Goal: Information Seeking & Learning: Learn about a topic

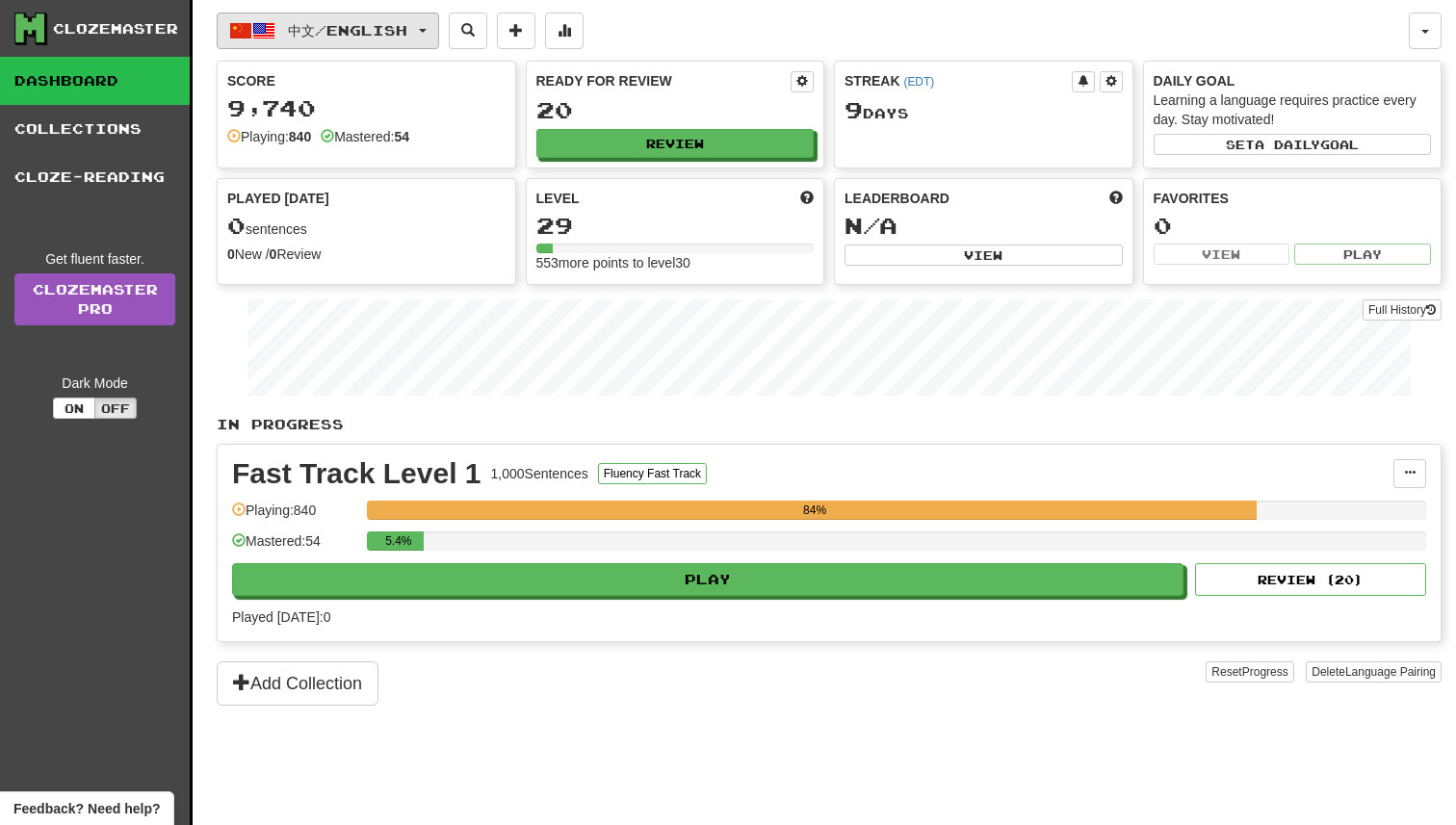
click at [420, 46] on button "中文 / English" at bounding box center [328, 31] width 223 height 37
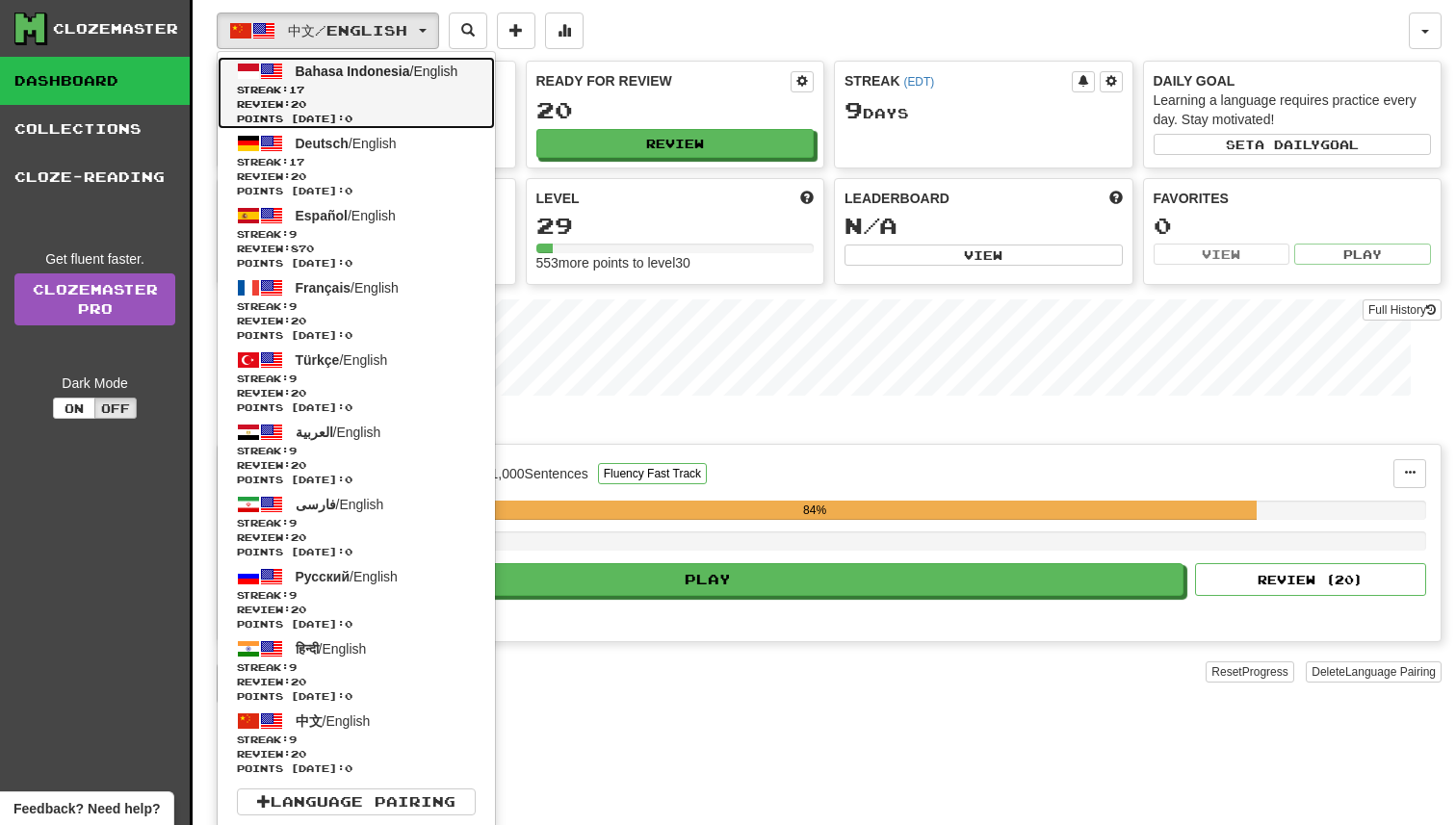
click at [415, 79] on link "Bahasa Indonesia / English Streak: 17 Review: 20 Points today: 0" at bounding box center [357, 92] width 277 height 72
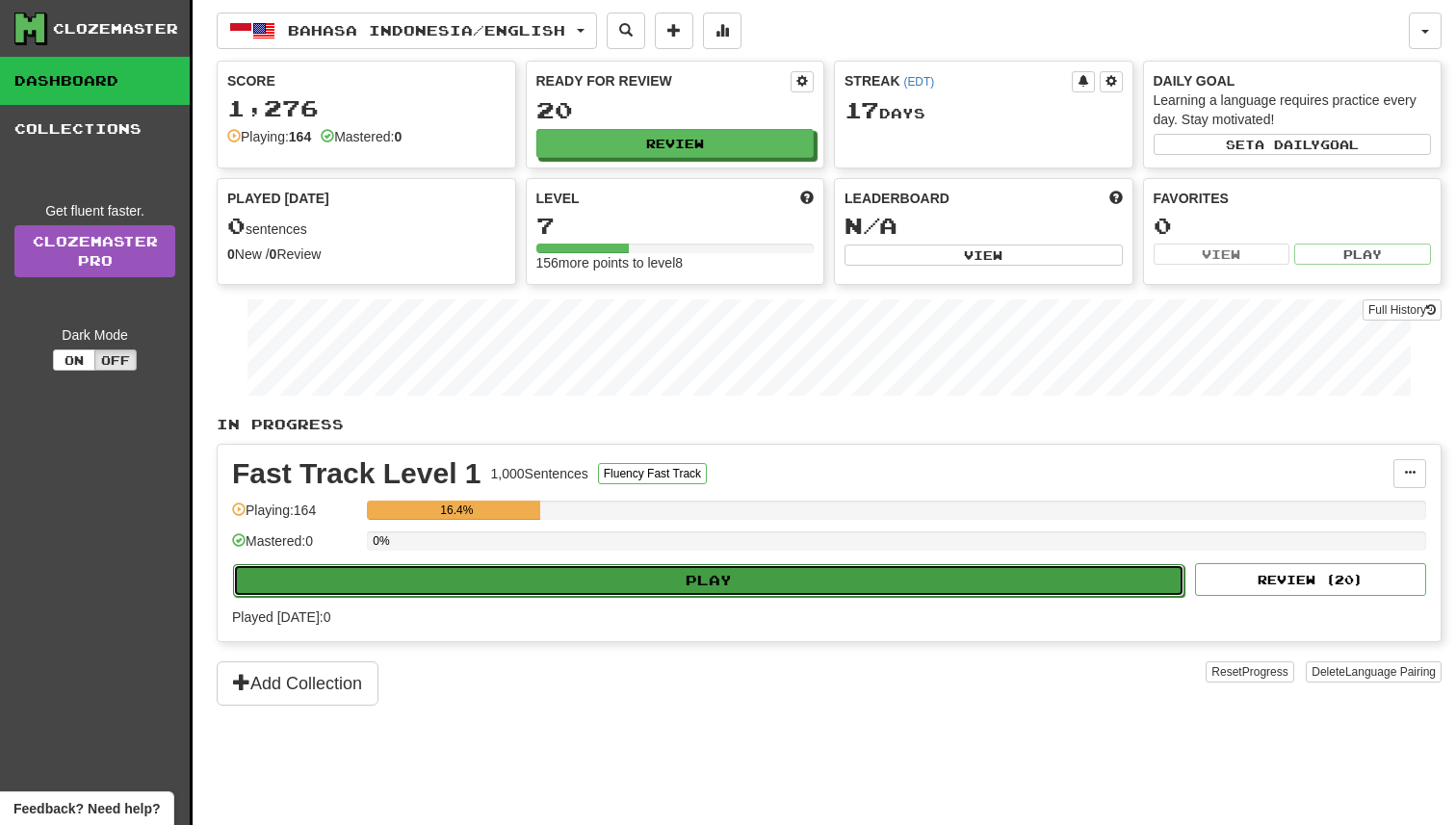
click at [758, 578] on button "Play" at bounding box center [708, 580] width 952 height 33
select select "**"
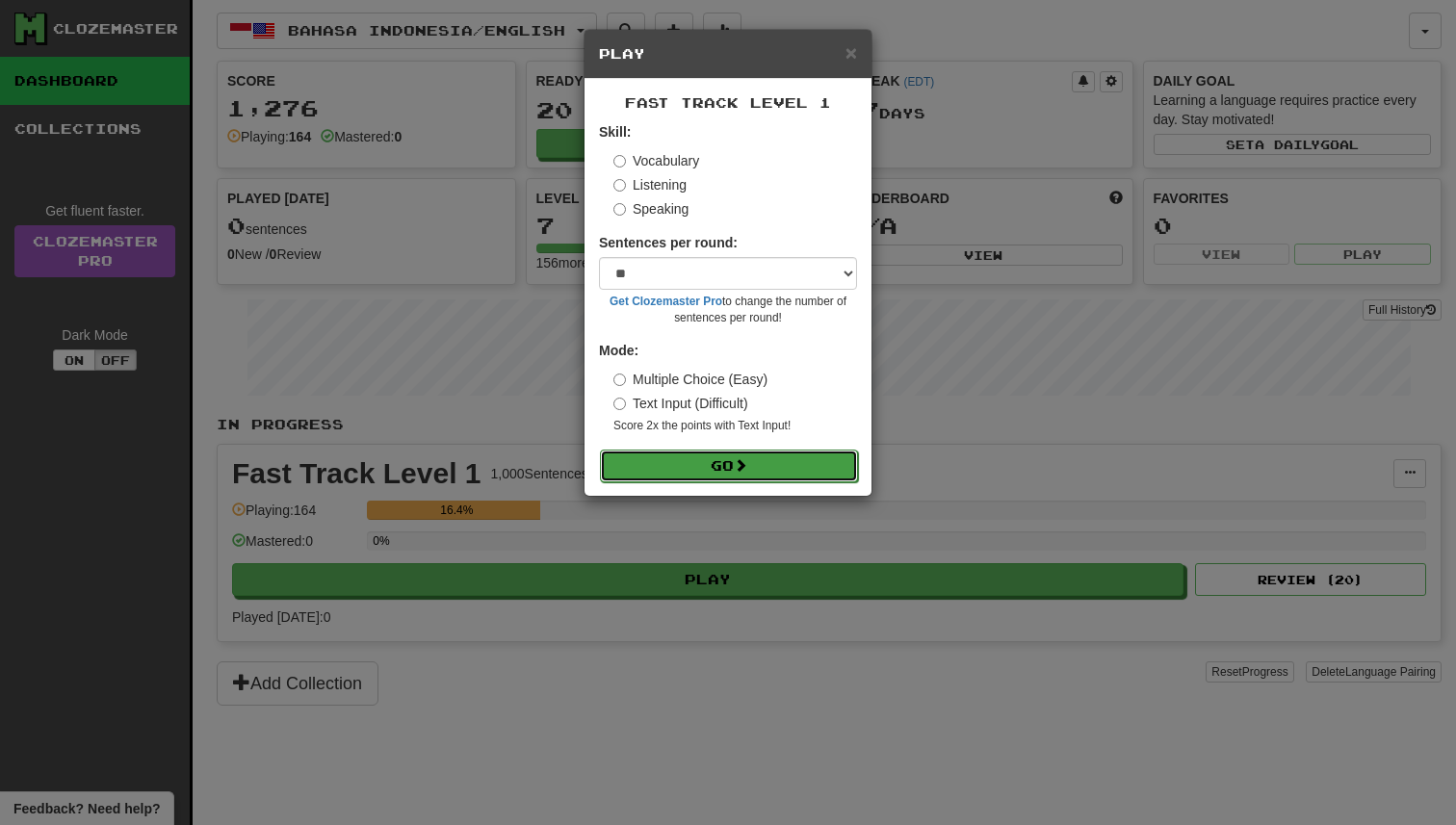
click at [796, 457] on button "Go" at bounding box center [729, 465] width 259 height 33
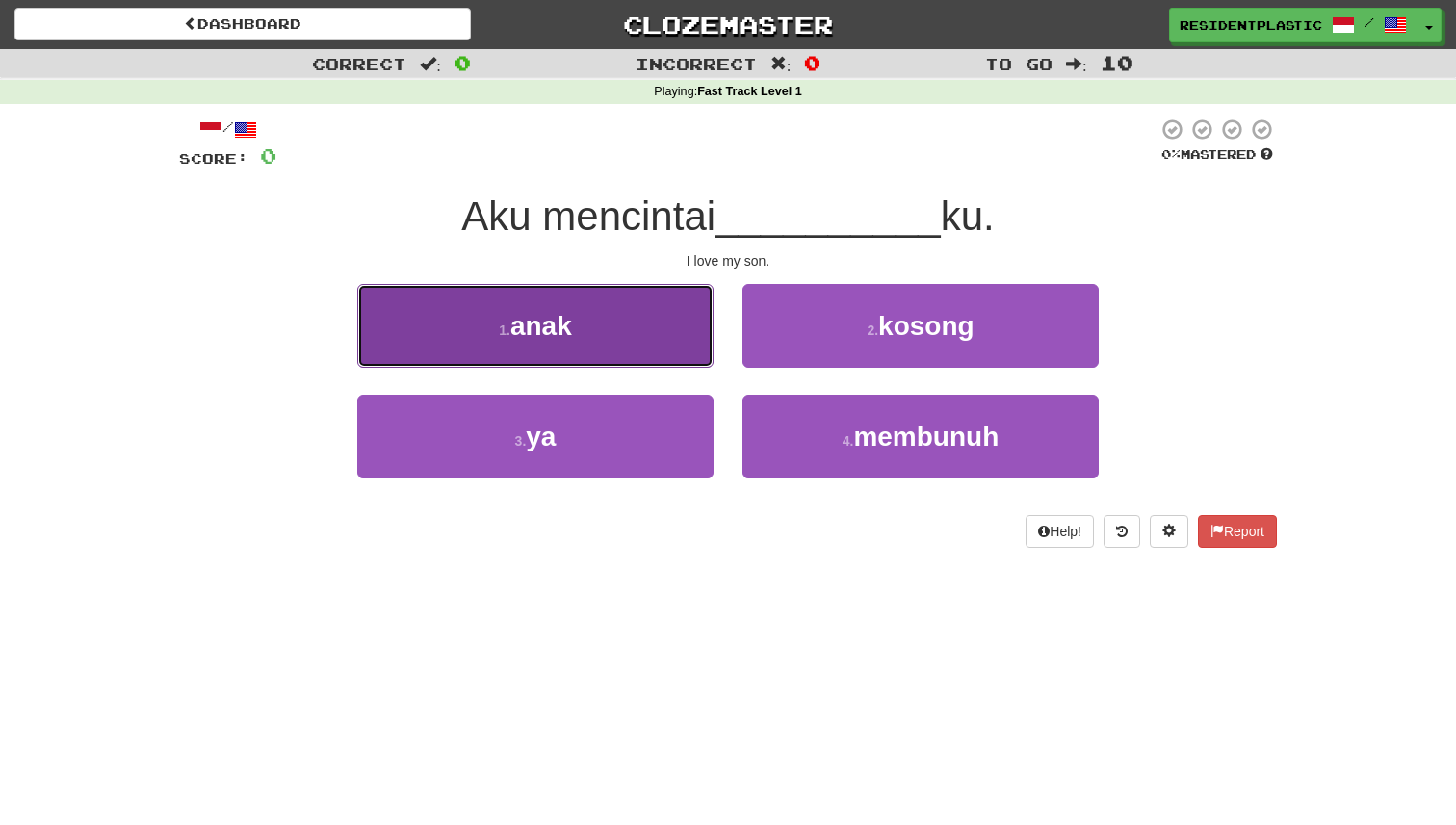
click at [675, 325] on button "1 . anak" at bounding box center [536, 326] width 357 height 84
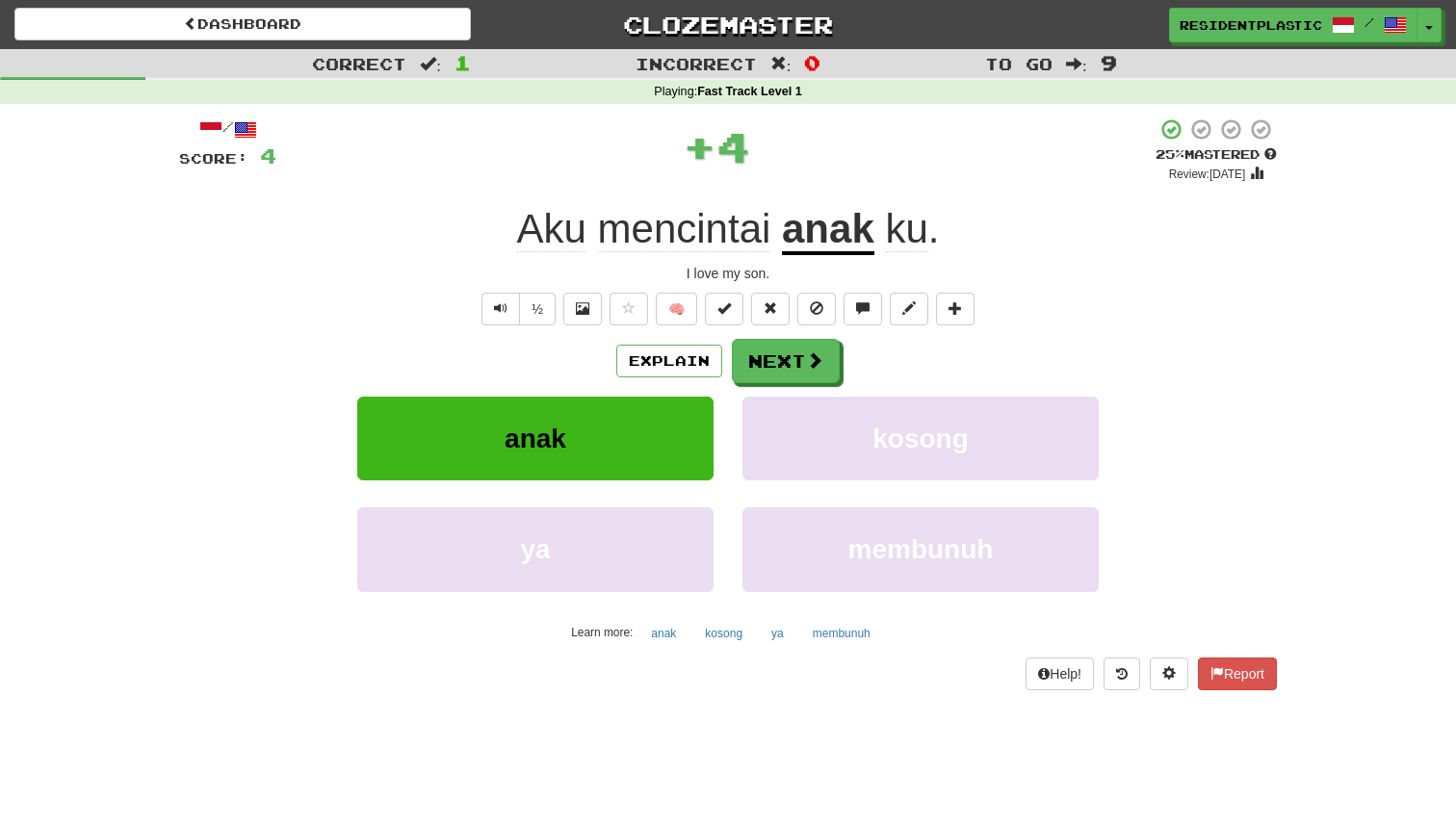
click at [682, 387] on div "Explain Next anak kosong ya membunuh Learn more: anak kosong ya membunuh" at bounding box center [728, 493] width 1098 height 309
click at [682, 375] on button "Explain" at bounding box center [669, 361] width 106 height 33
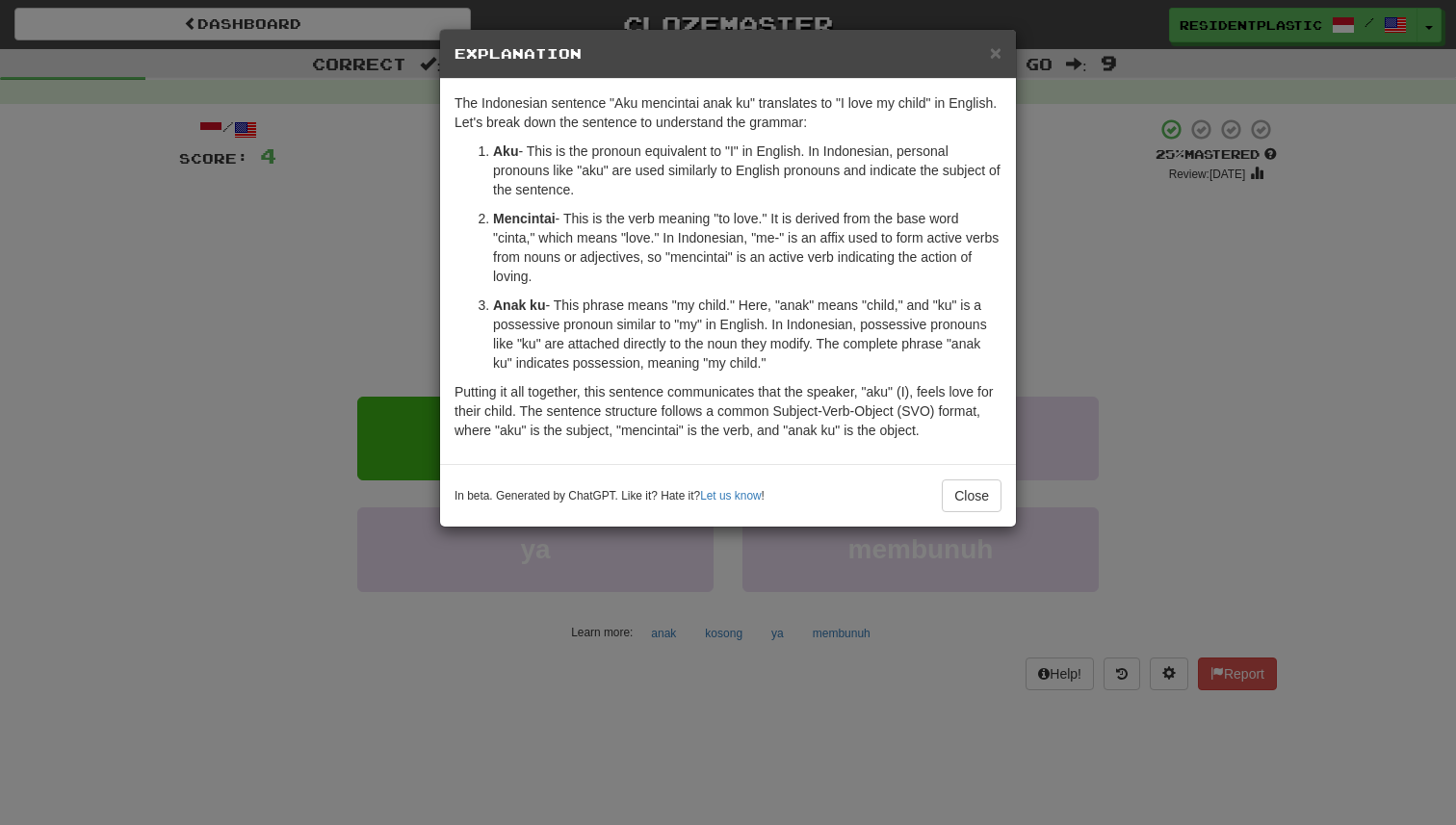
click at [1256, 462] on div "× Explanation The Indonesian sentence "Aku mencintai anak ku" translates to "I …" at bounding box center [728, 412] width 1456 height 825
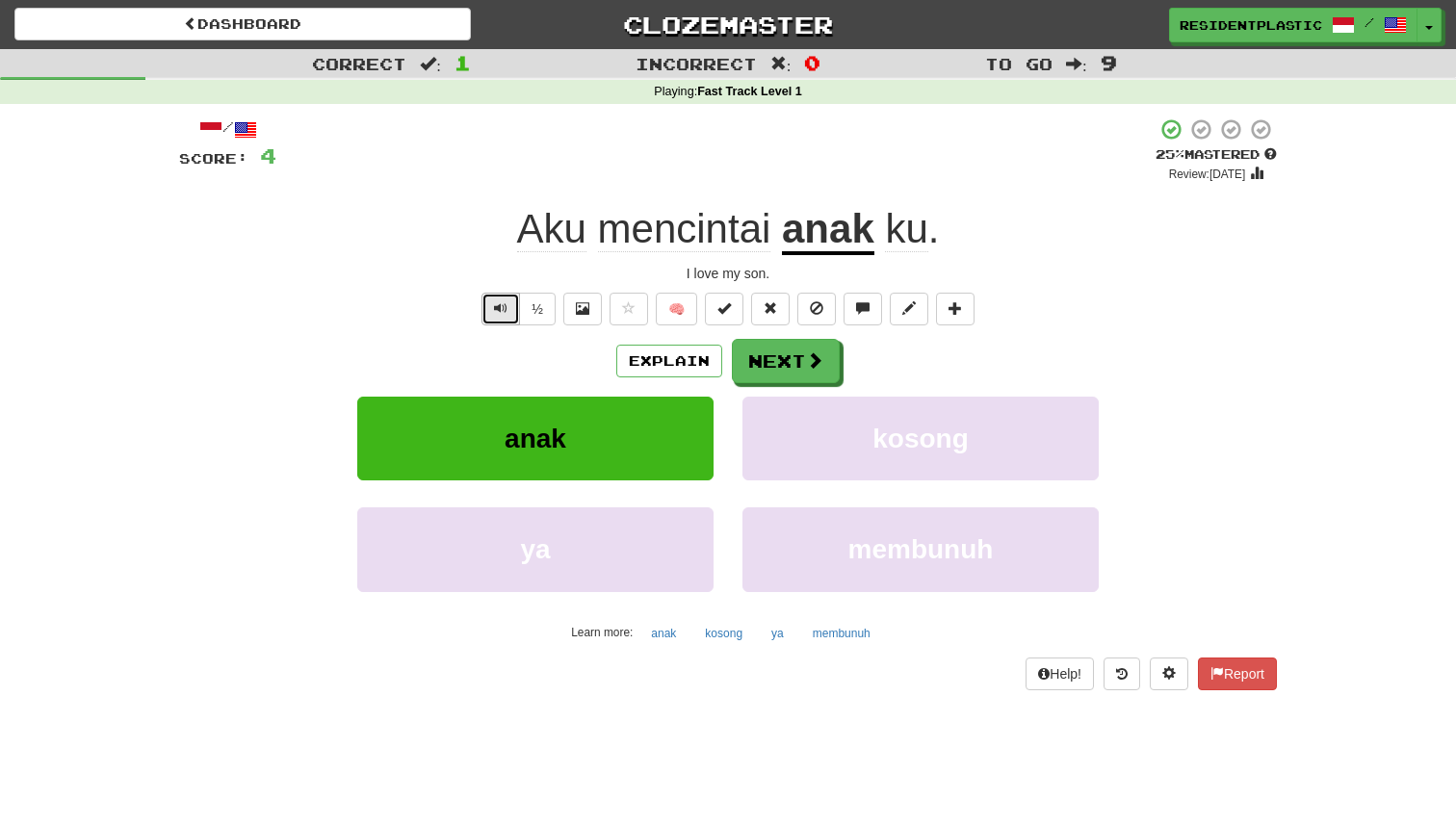
click at [496, 302] on span "Text-to-speech controls" at bounding box center [501, 308] width 14 height 14
click at [797, 369] on button "Next" at bounding box center [786, 361] width 108 height 45
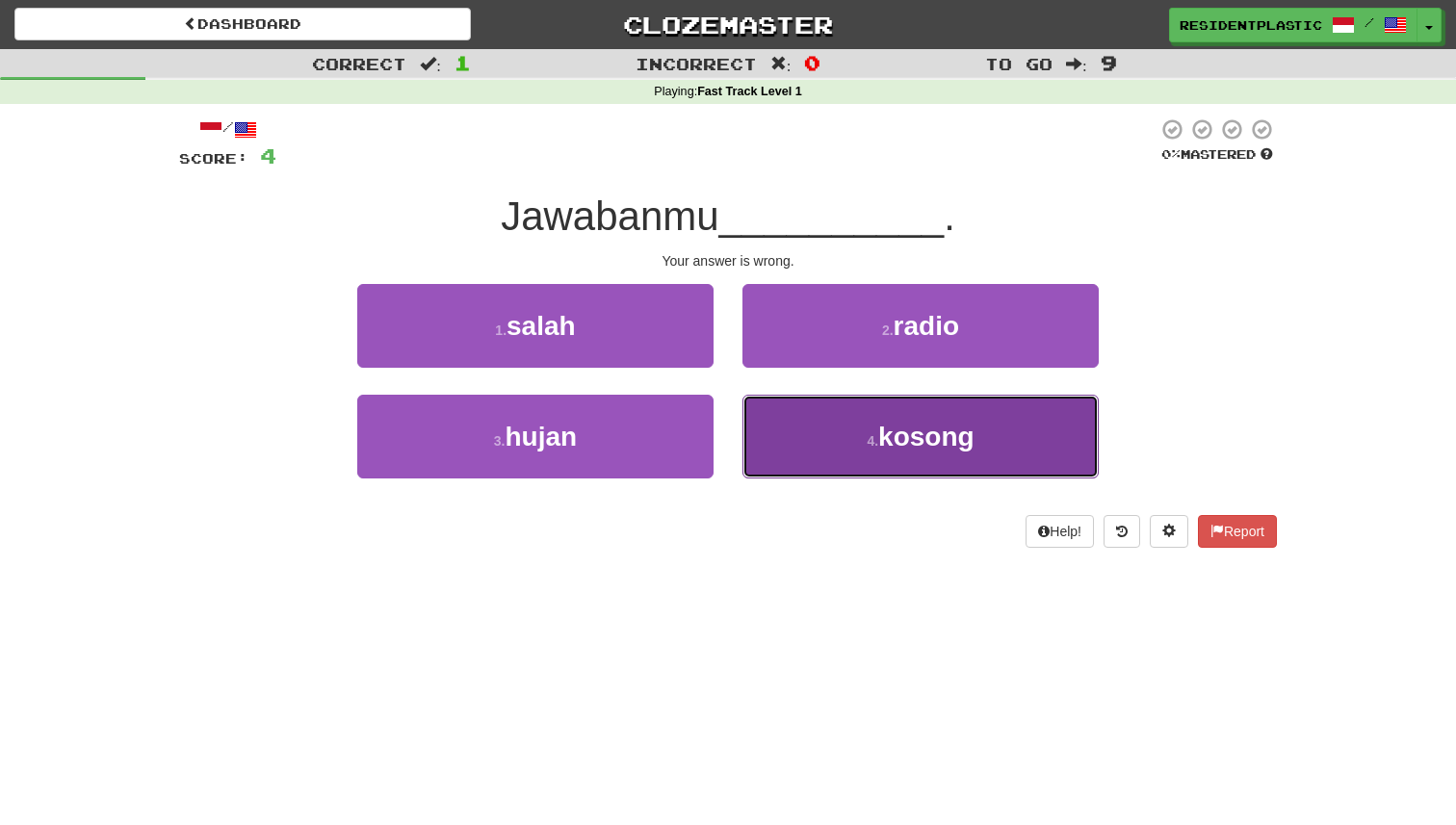
click at [814, 412] on button "4 . kosong" at bounding box center [921, 437] width 357 height 84
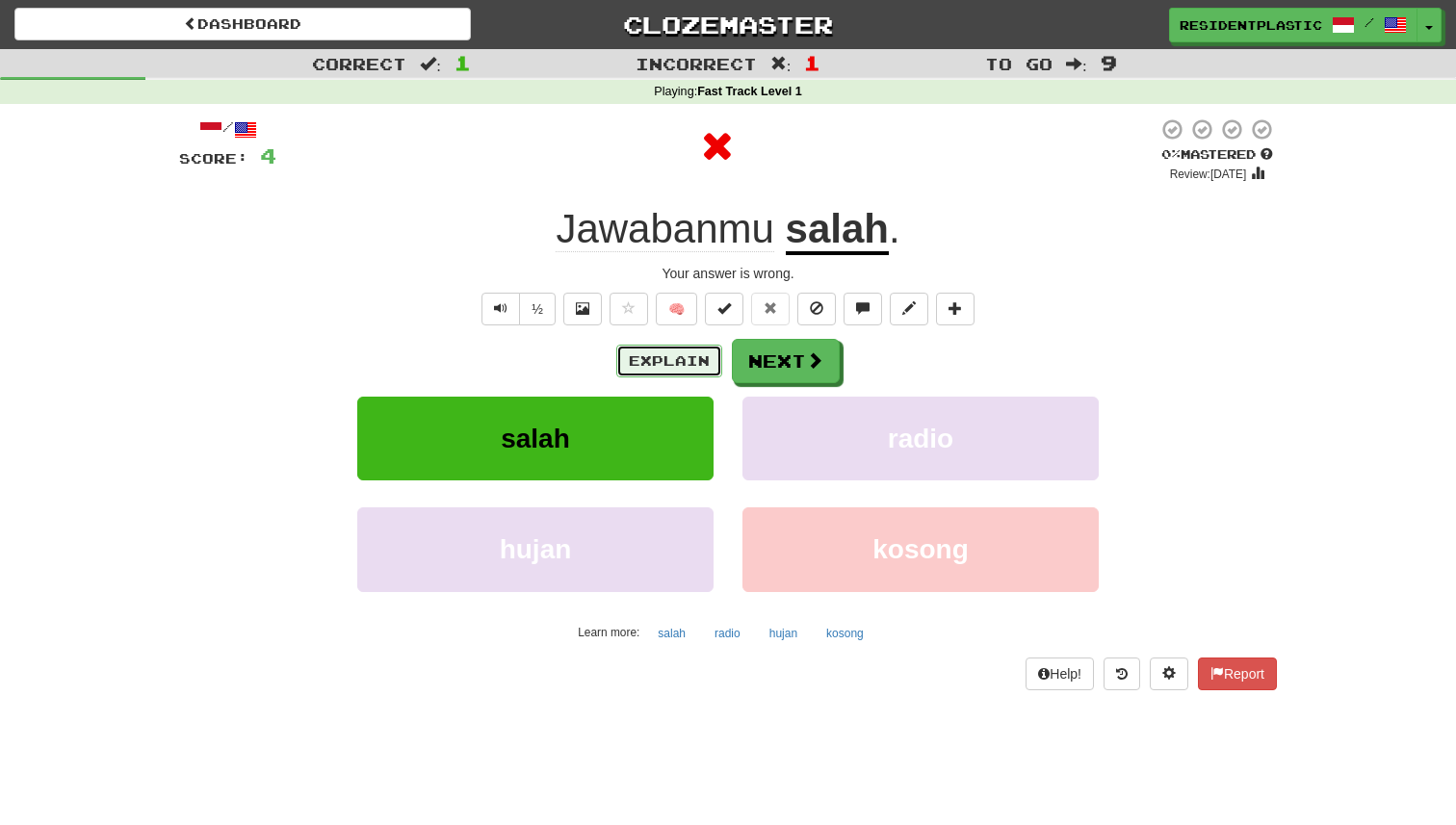
click at [679, 367] on button "Explain" at bounding box center [669, 361] width 106 height 33
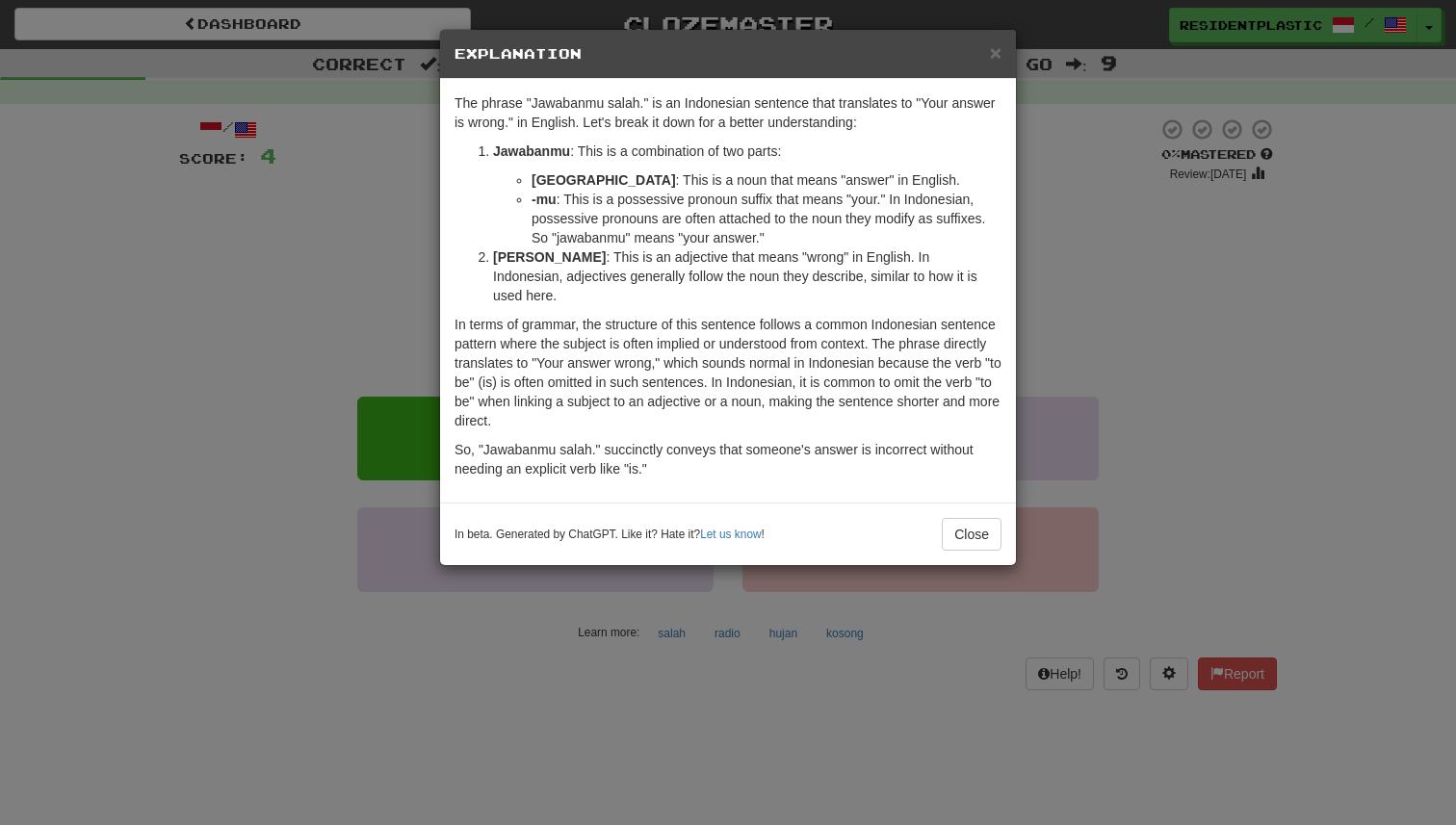
click at [1105, 387] on div "× Explanation The phrase "Jawabanmu salah." is an Indonesian sentence that tran…" at bounding box center [728, 412] width 1456 height 825
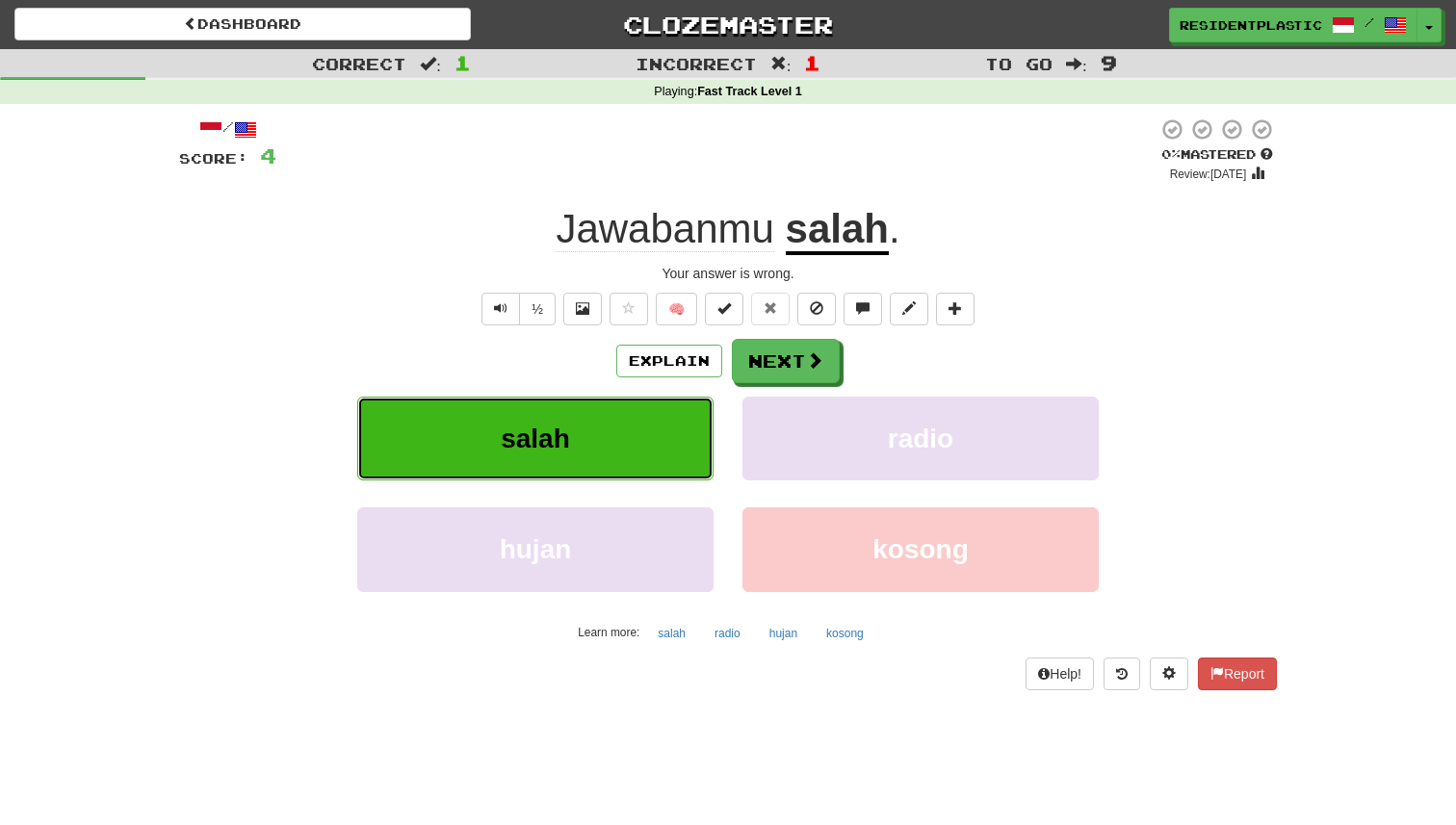
click at [662, 405] on button "salah" at bounding box center [536, 439] width 357 height 84
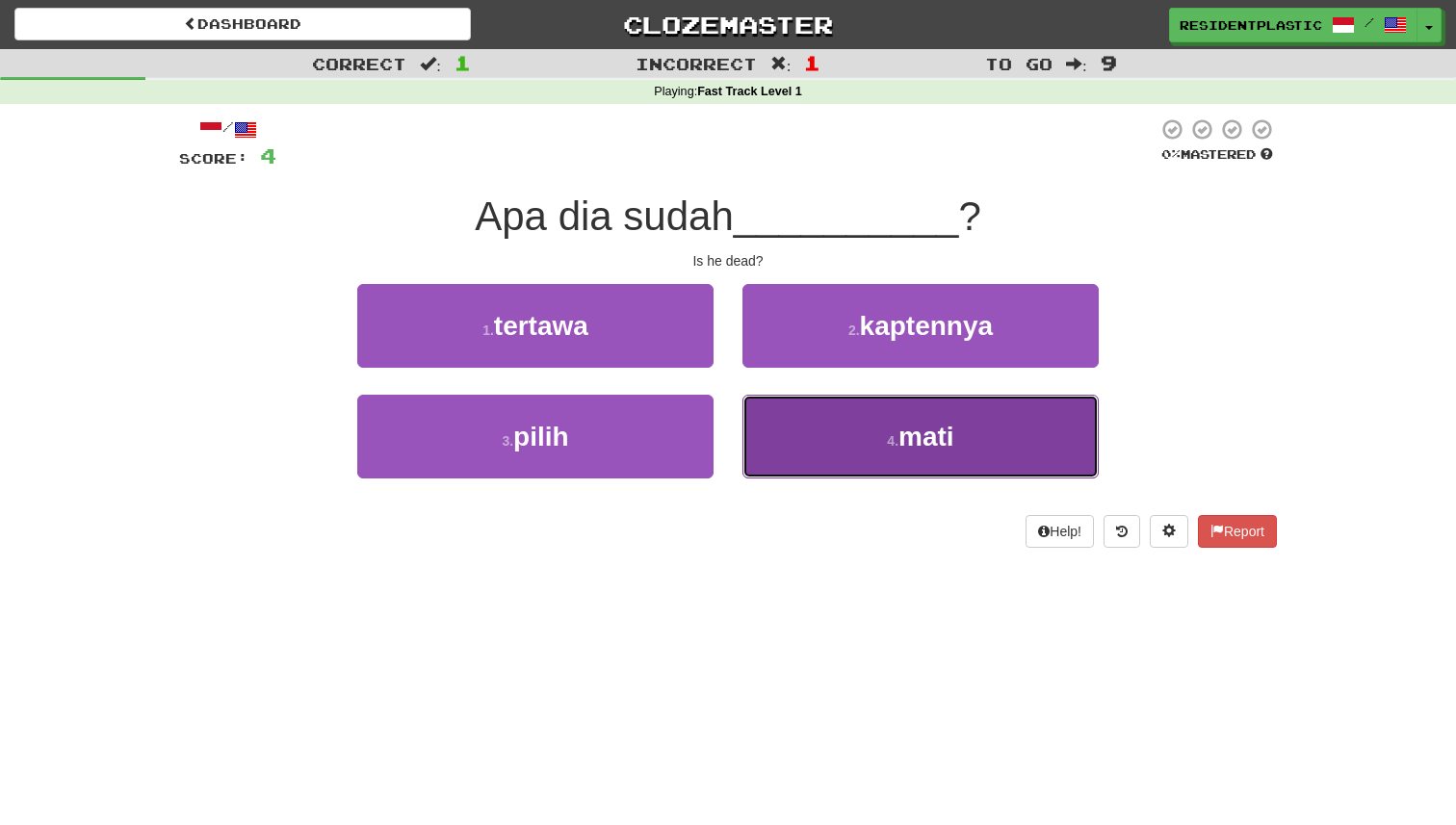
click at [827, 434] on button "4 . mati" at bounding box center [921, 437] width 357 height 84
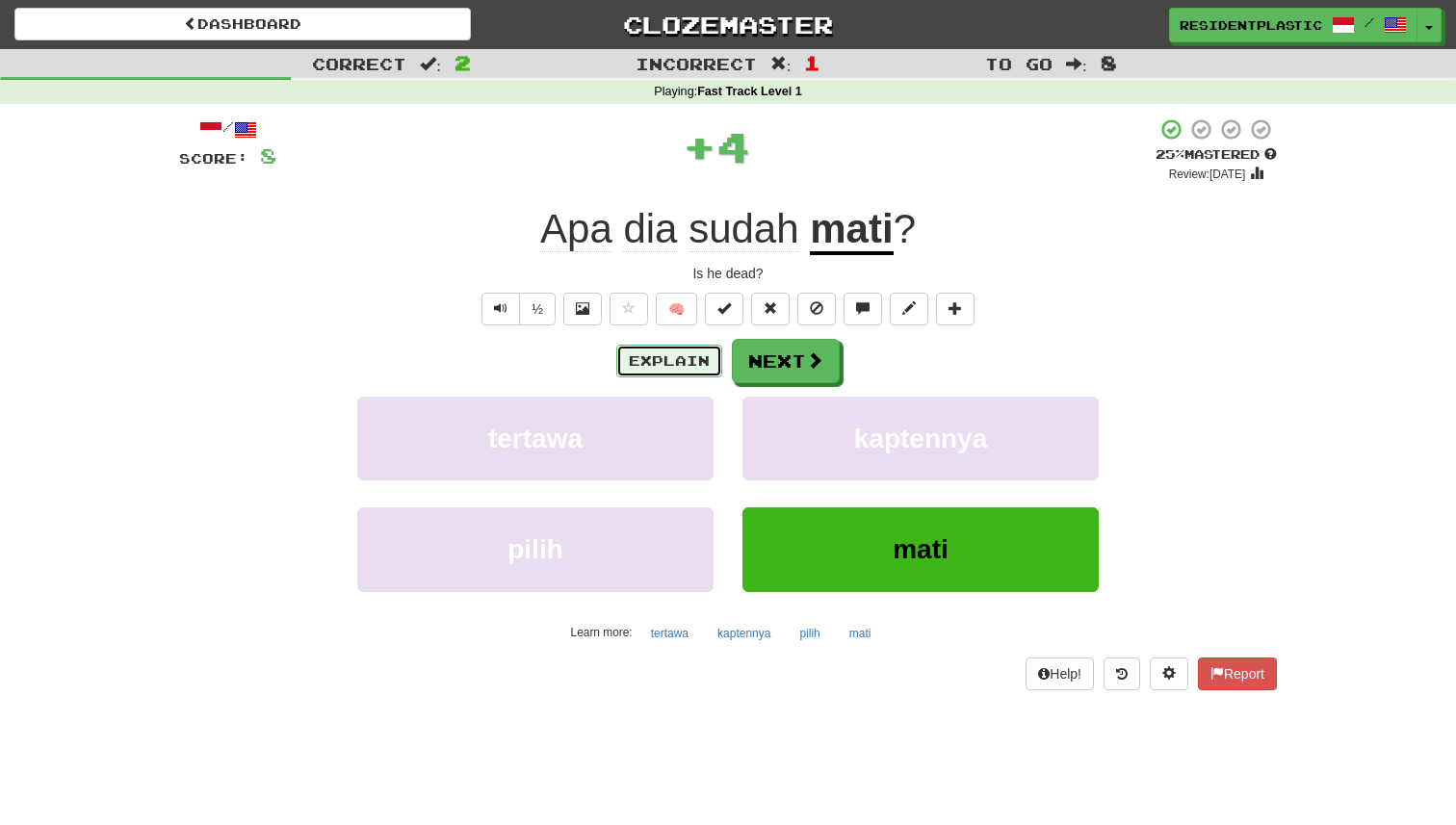
click at [675, 365] on button "Explain" at bounding box center [669, 361] width 106 height 33
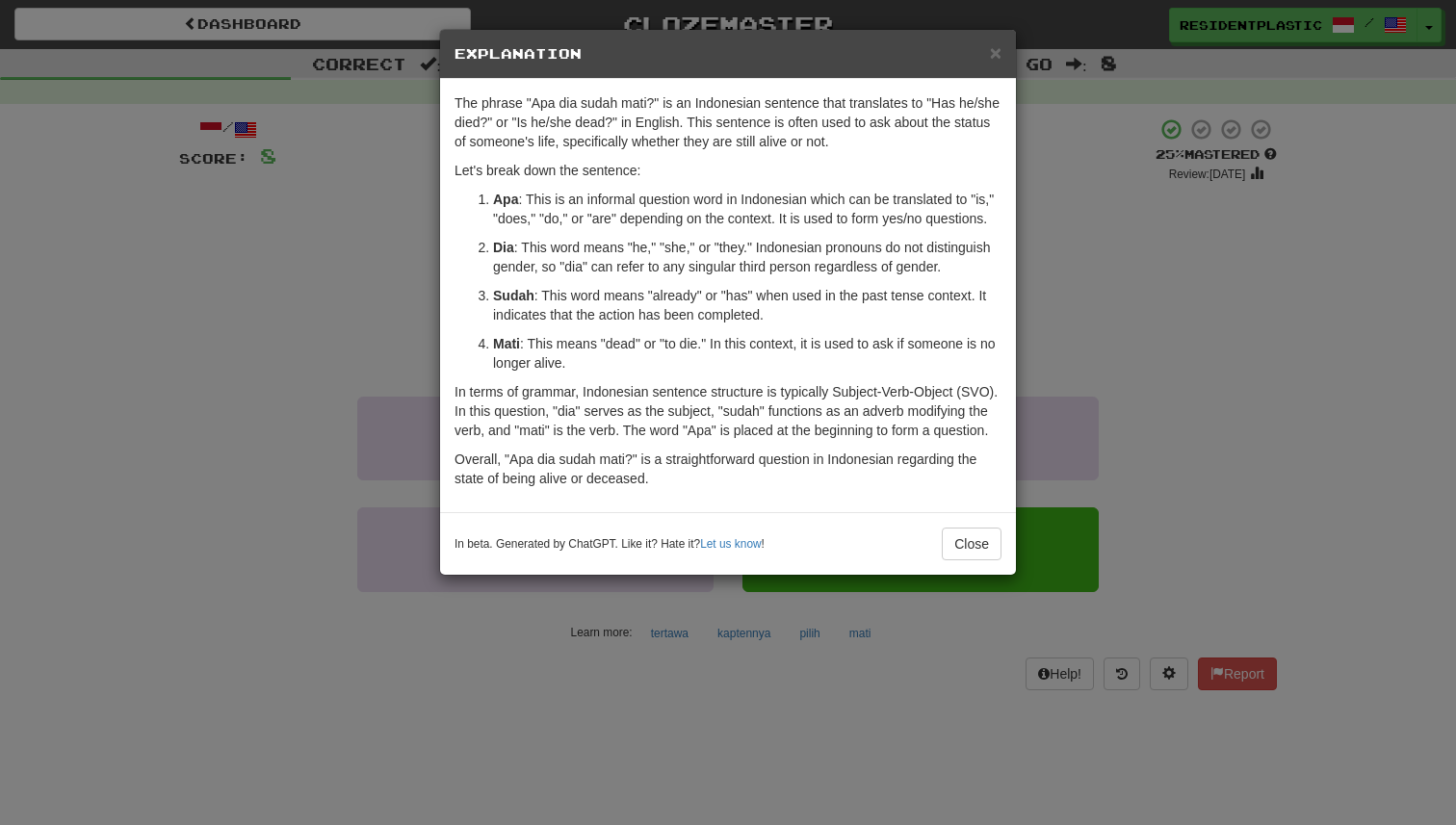
click at [1199, 404] on div "× Explanation The phrase "Apa dia sudah mati?" is an Indonesian sentence that t…" at bounding box center [728, 412] width 1456 height 825
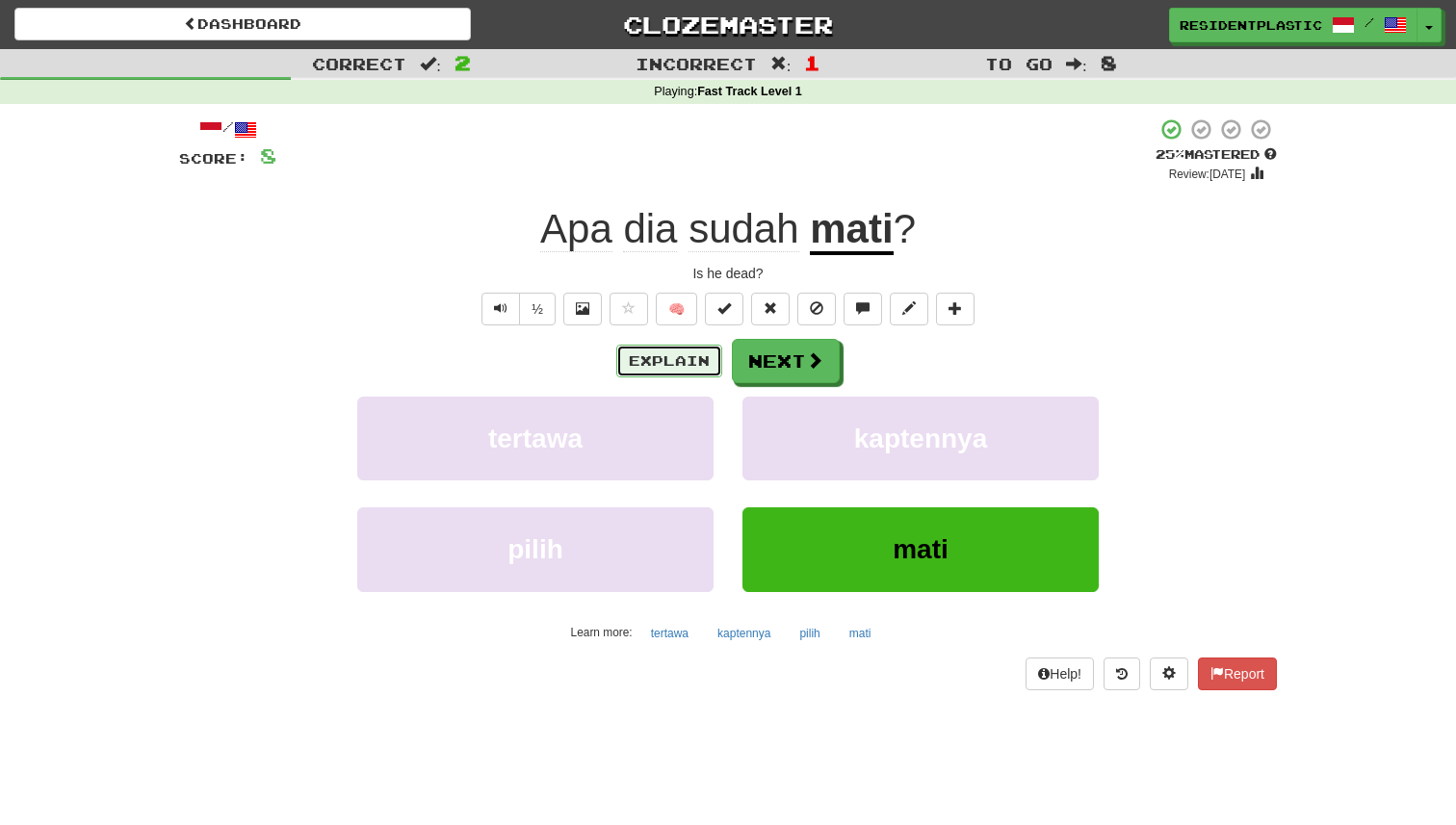
click at [702, 367] on button "Explain" at bounding box center [669, 361] width 106 height 33
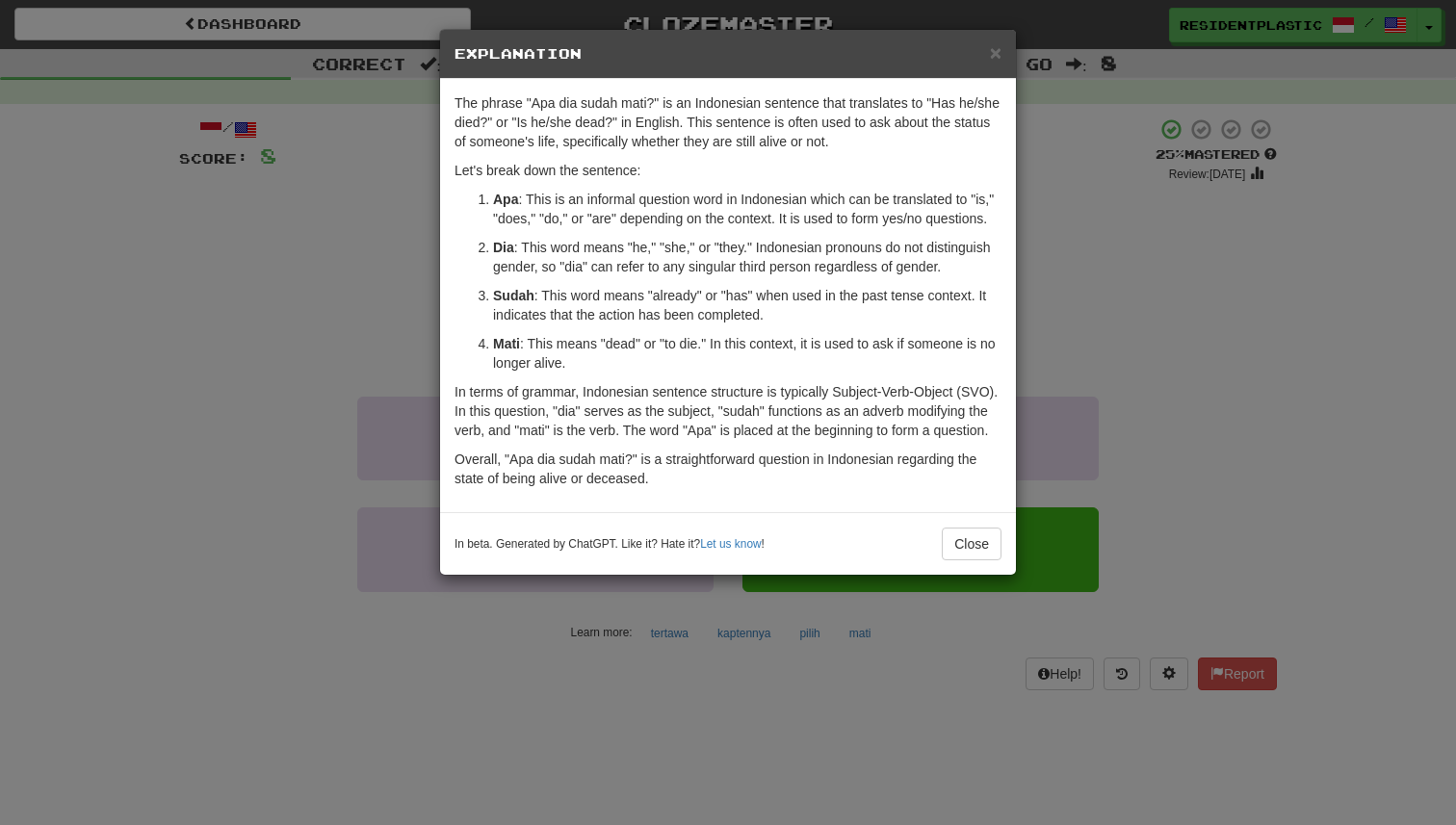
click at [350, 331] on div "× Explanation The phrase "Apa dia sudah mati?" is an Indonesian sentence that t…" at bounding box center [728, 412] width 1456 height 825
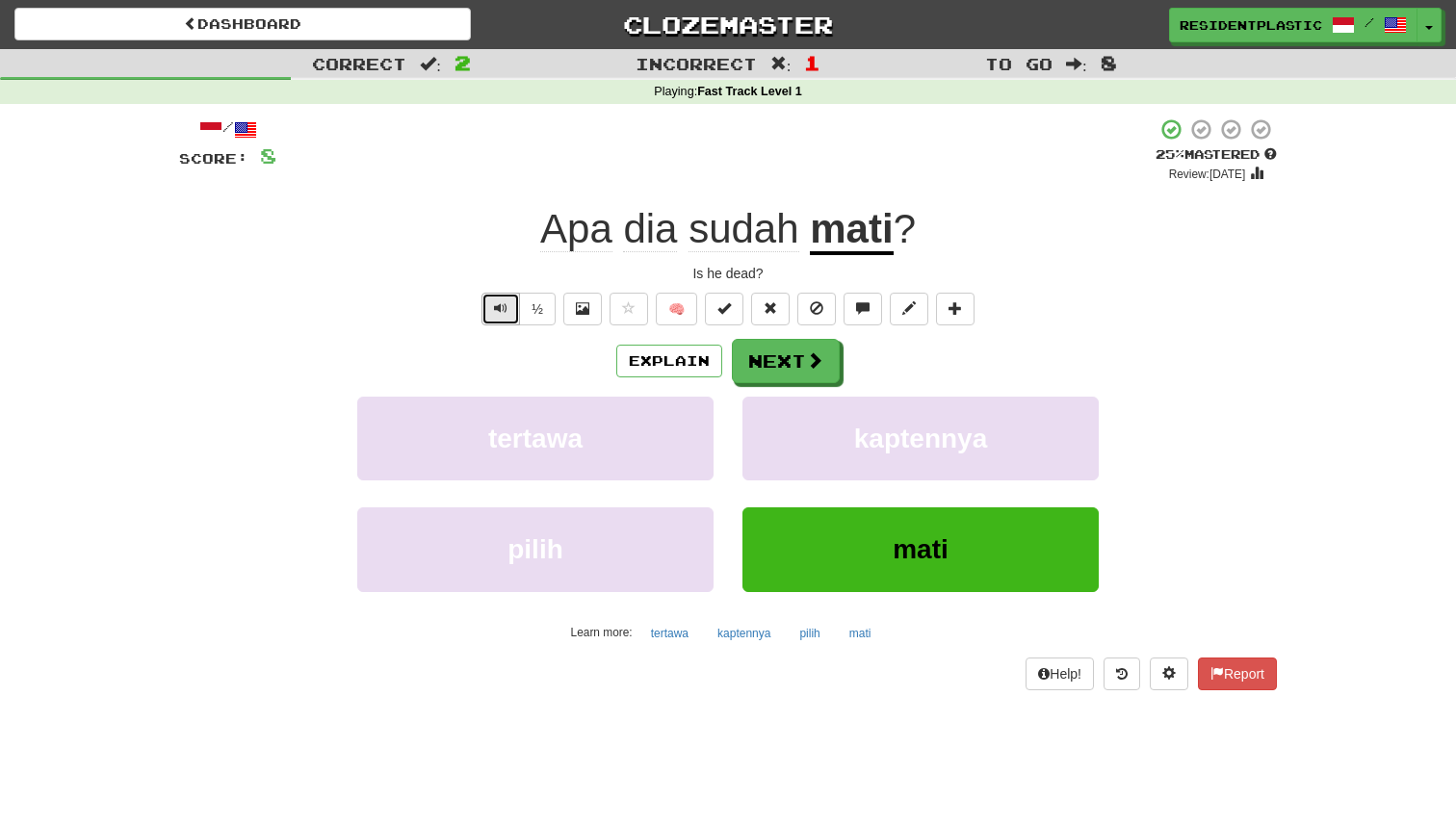
click at [505, 314] on span "Text-to-speech controls" at bounding box center [501, 308] width 14 height 14
click at [500, 315] on span "Text-to-speech controls" at bounding box center [501, 308] width 14 height 14
click at [738, 367] on button "Next" at bounding box center [786, 361] width 108 height 45
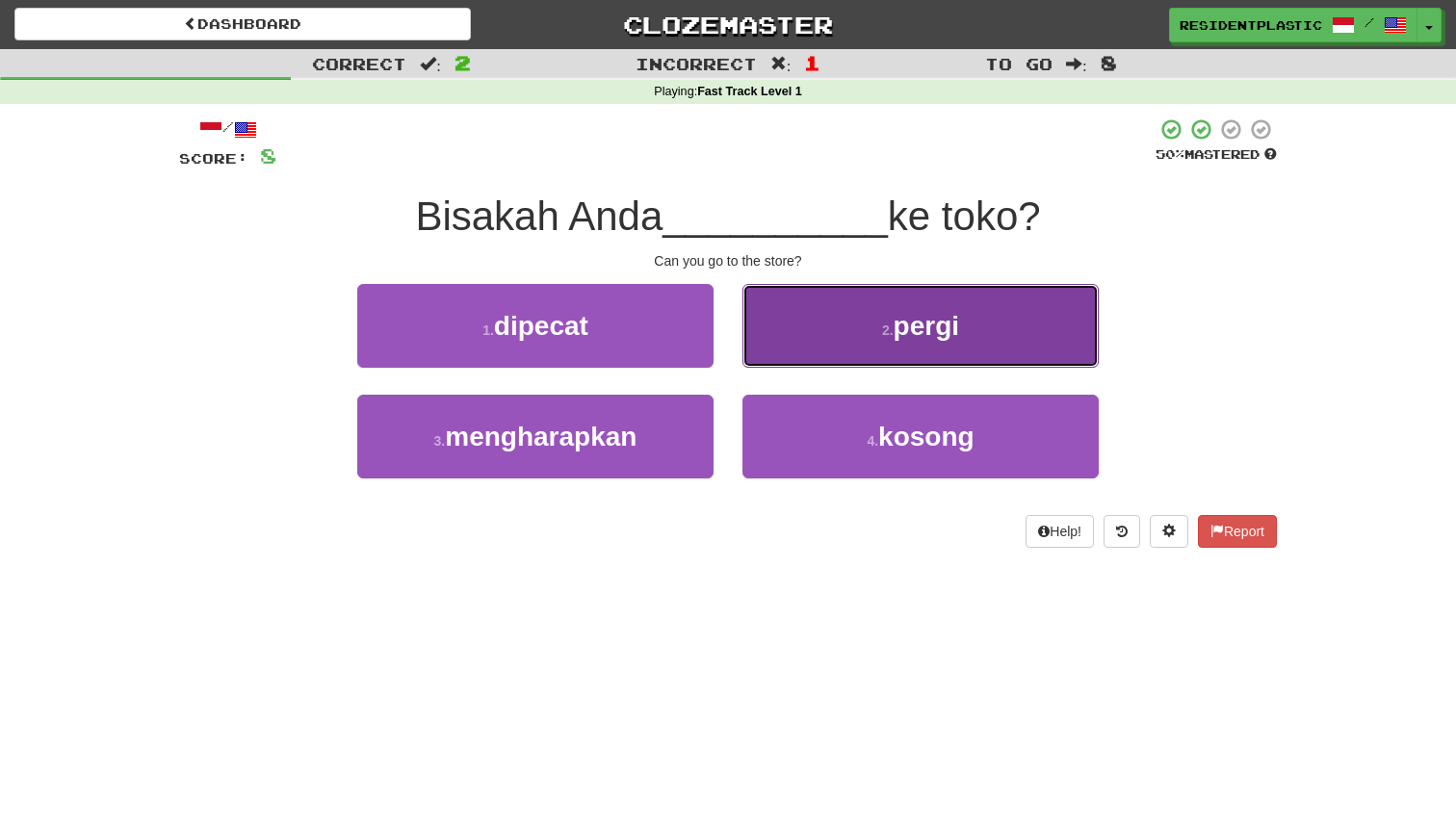
click at [815, 291] on button "2 . pergi" at bounding box center [921, 326] width 357 height 84
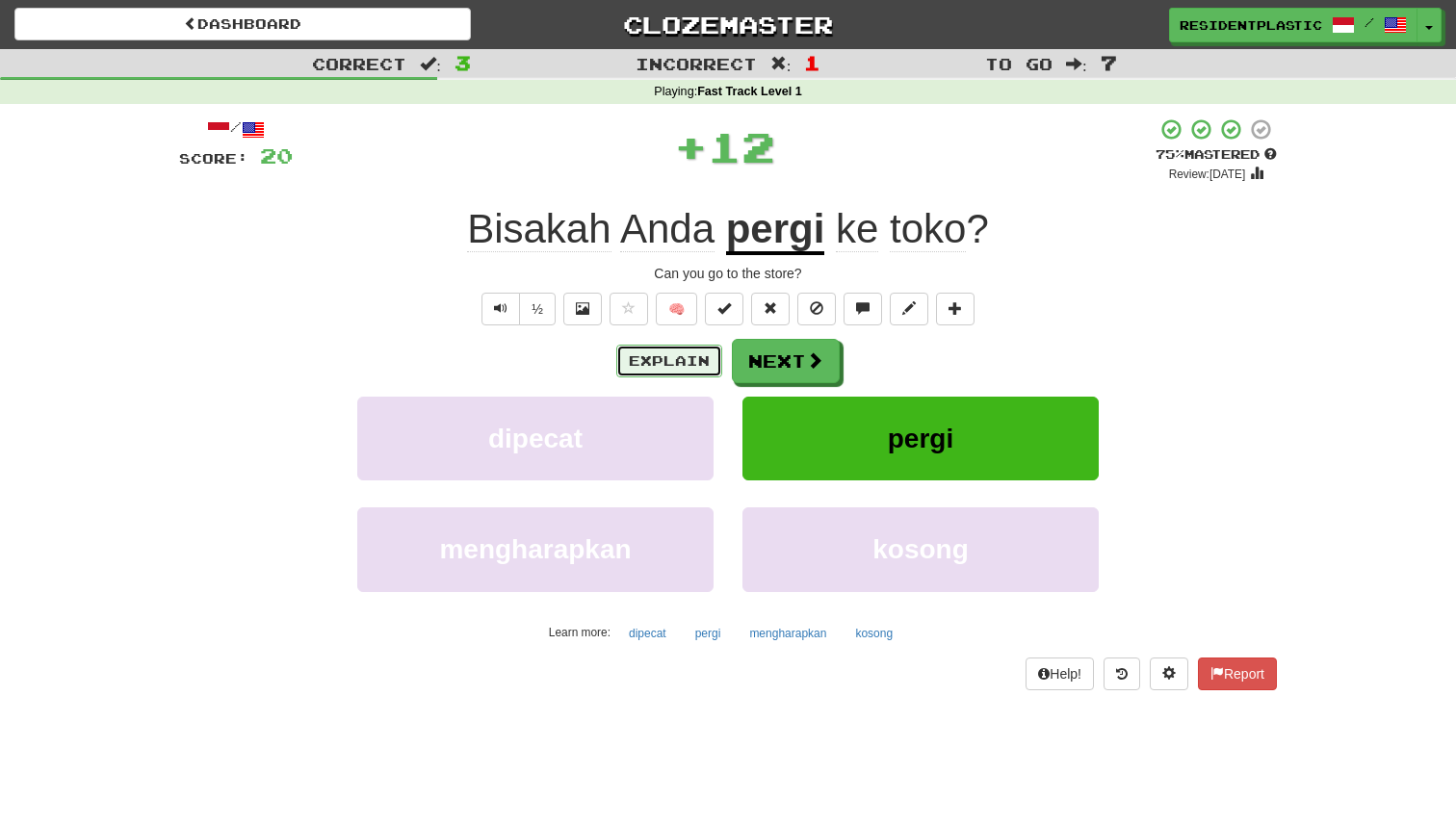
click at [700, 357] on button "Explain" at bounding box center [669, 361] width 106 height 33
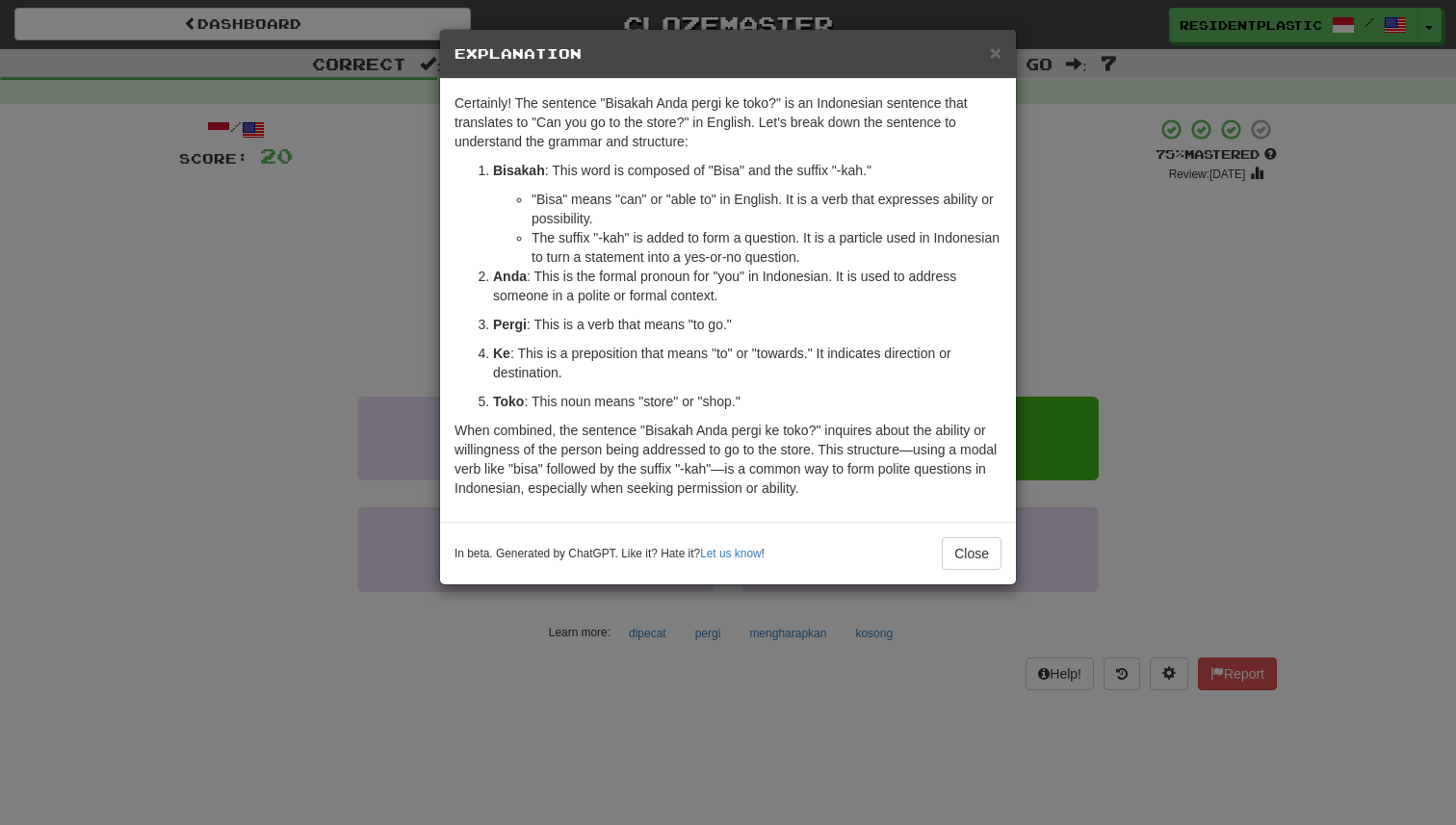
click at [301, 302] on div "× Explanation Certainly! The sentence "Bisakah Anda pergi ke toko?" is an Indon…" at bounding box center [728, 412] width 1456 height 825
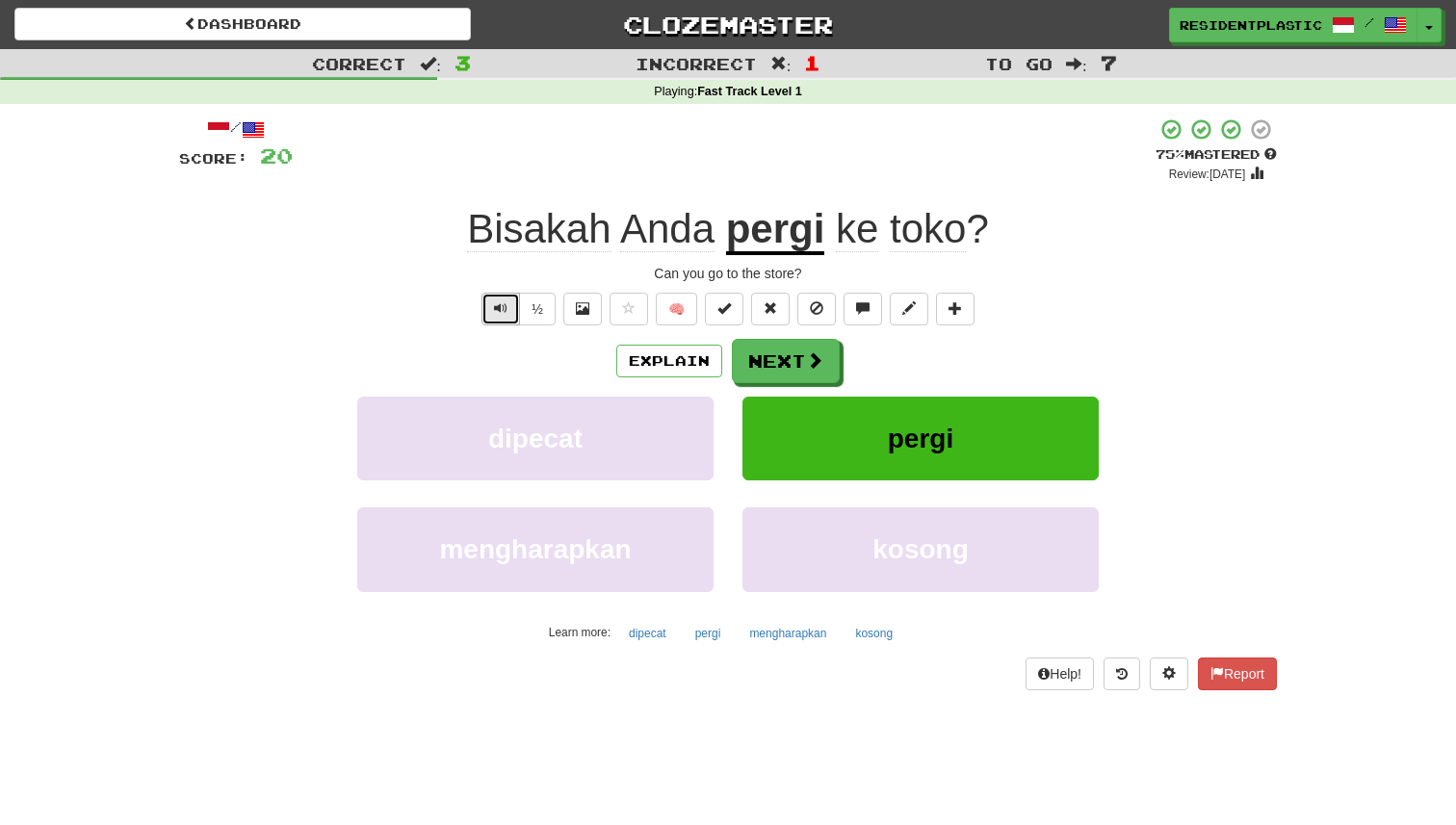
click at [514, 314] on button "Text-to-speech controls" at bounding box center [500, 309] width 39 height 33
click at [661, 368] on button "Explain" at bounding box center [669, 361] width 106 height 33
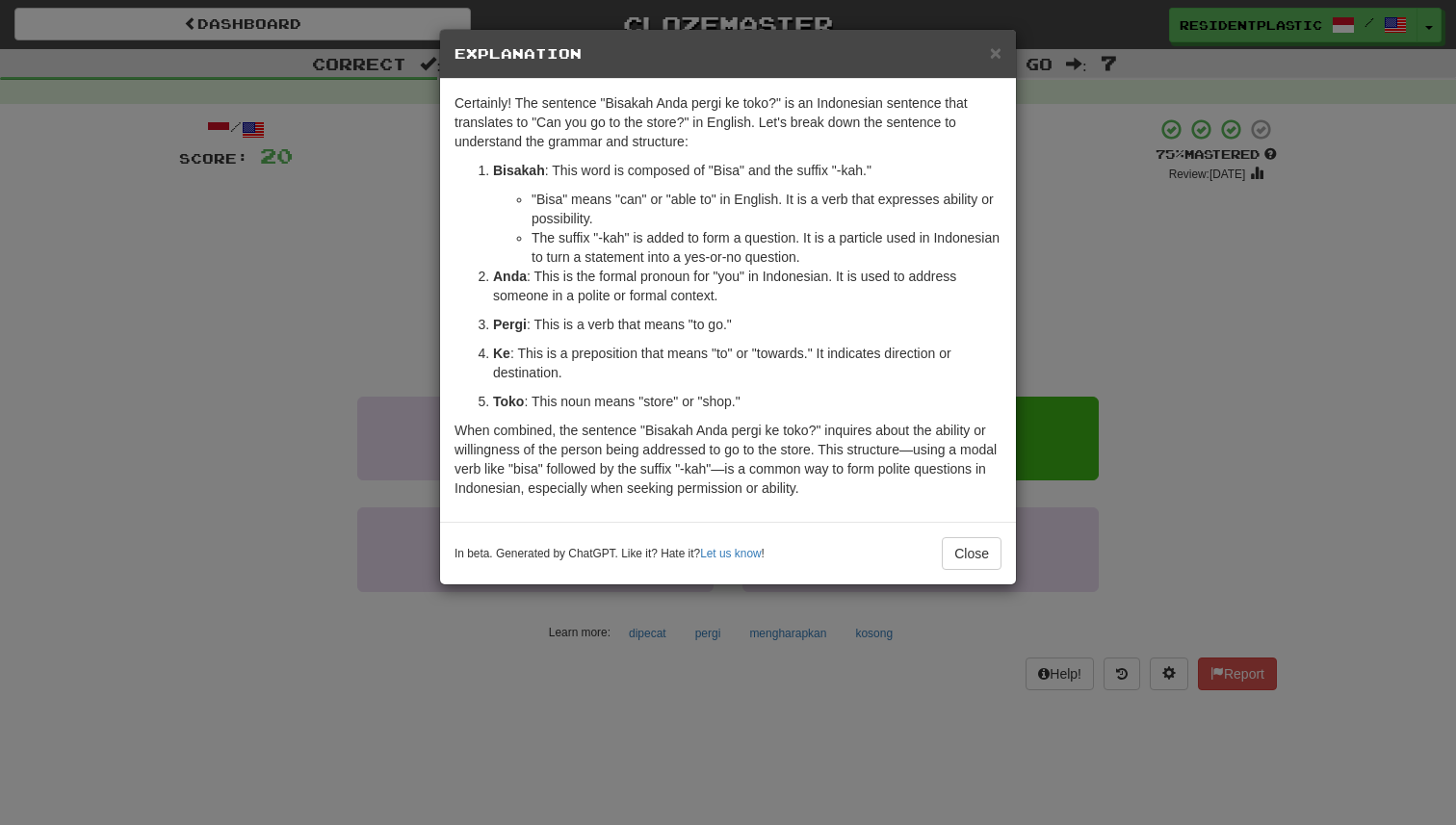
click at [312, 231] on div "× Explanation Certainly! The sentence "Bisakah Anda pergi ke toko?" is an Indon…" at bounding box center [728, 412] width 1456 height 825
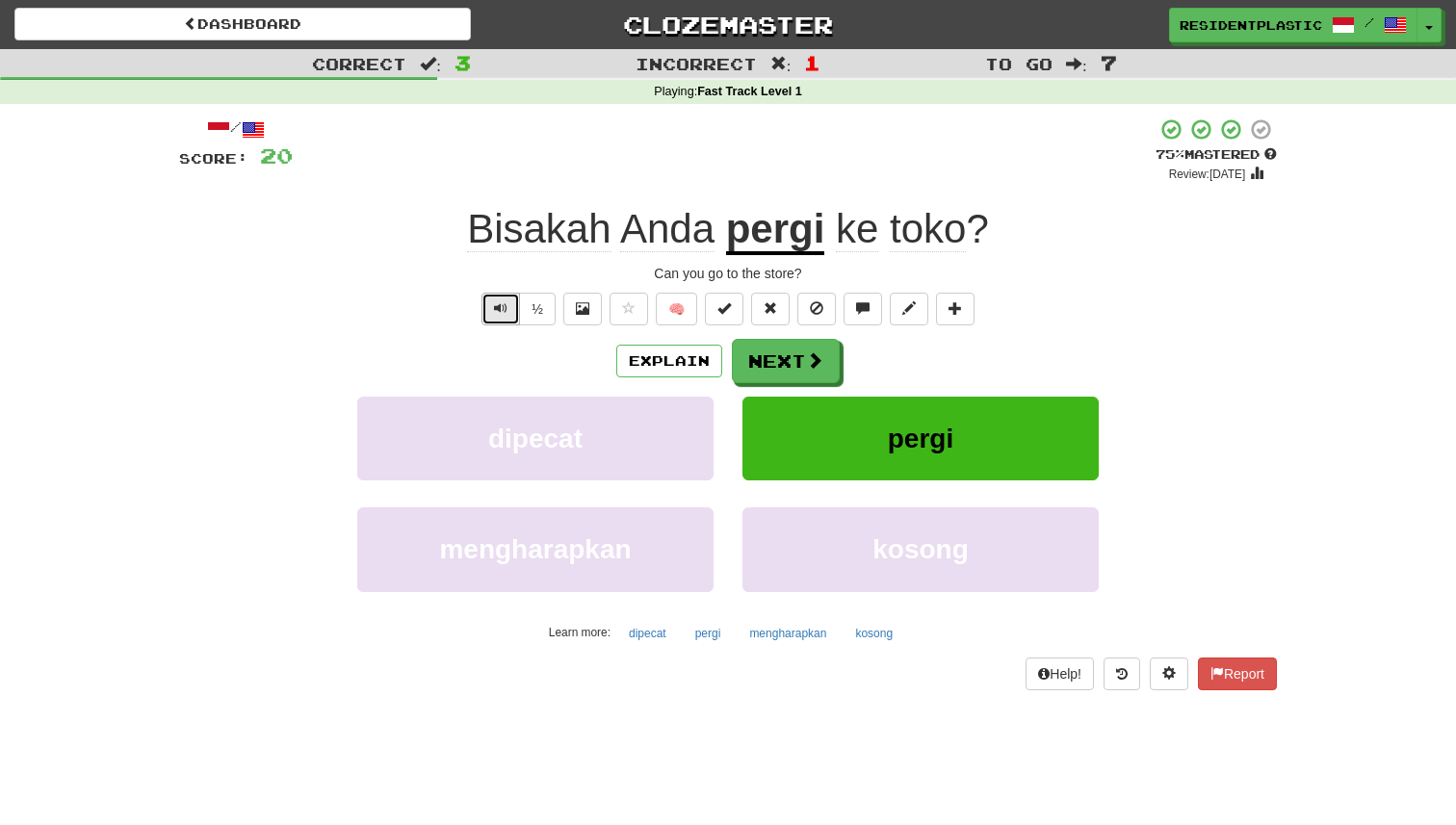
click at [494, 293] on button "Text-to-speech controls" at bounding box center [500, 309] width 39 height 33
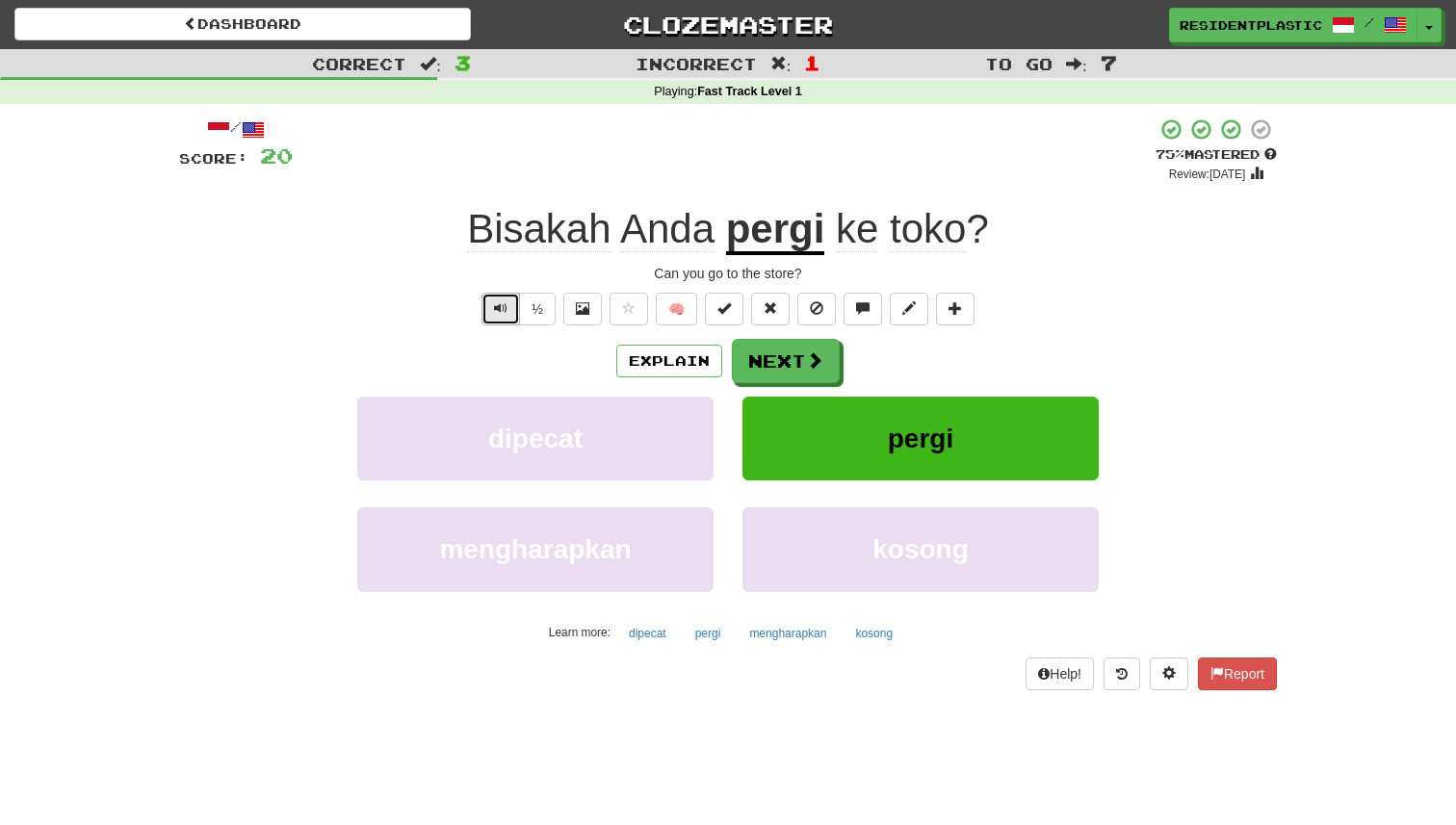
click at [495, 293] on button "Text-to-speech controls" at bounding box center [500, 309] width 39 height 33
click at [812, 357] on span at bounding box center [816, 361] width 18 height 18
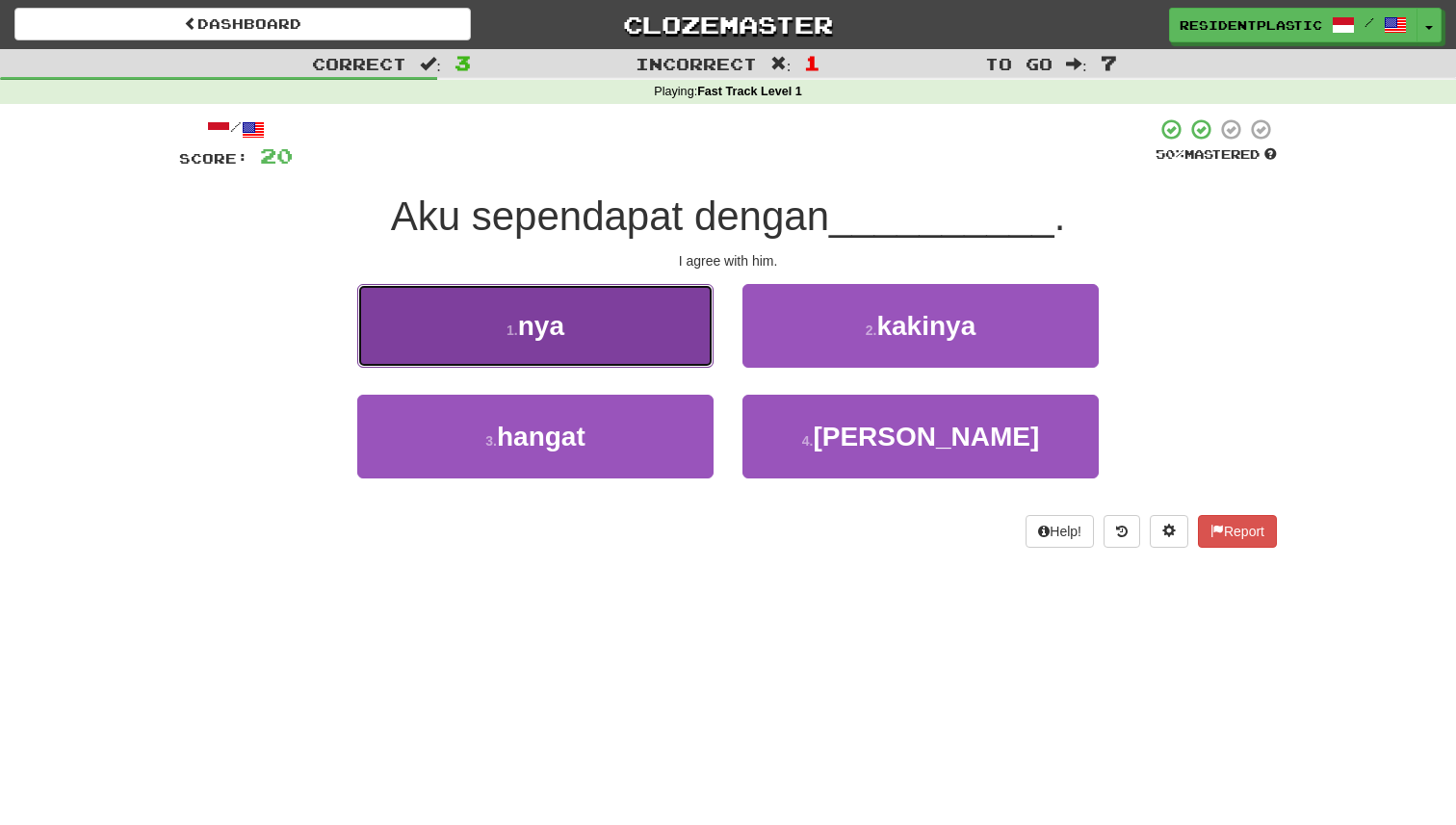
click at [682, 343] on button "1 . nya" at bounding box center [536, 326] width 357 height 84
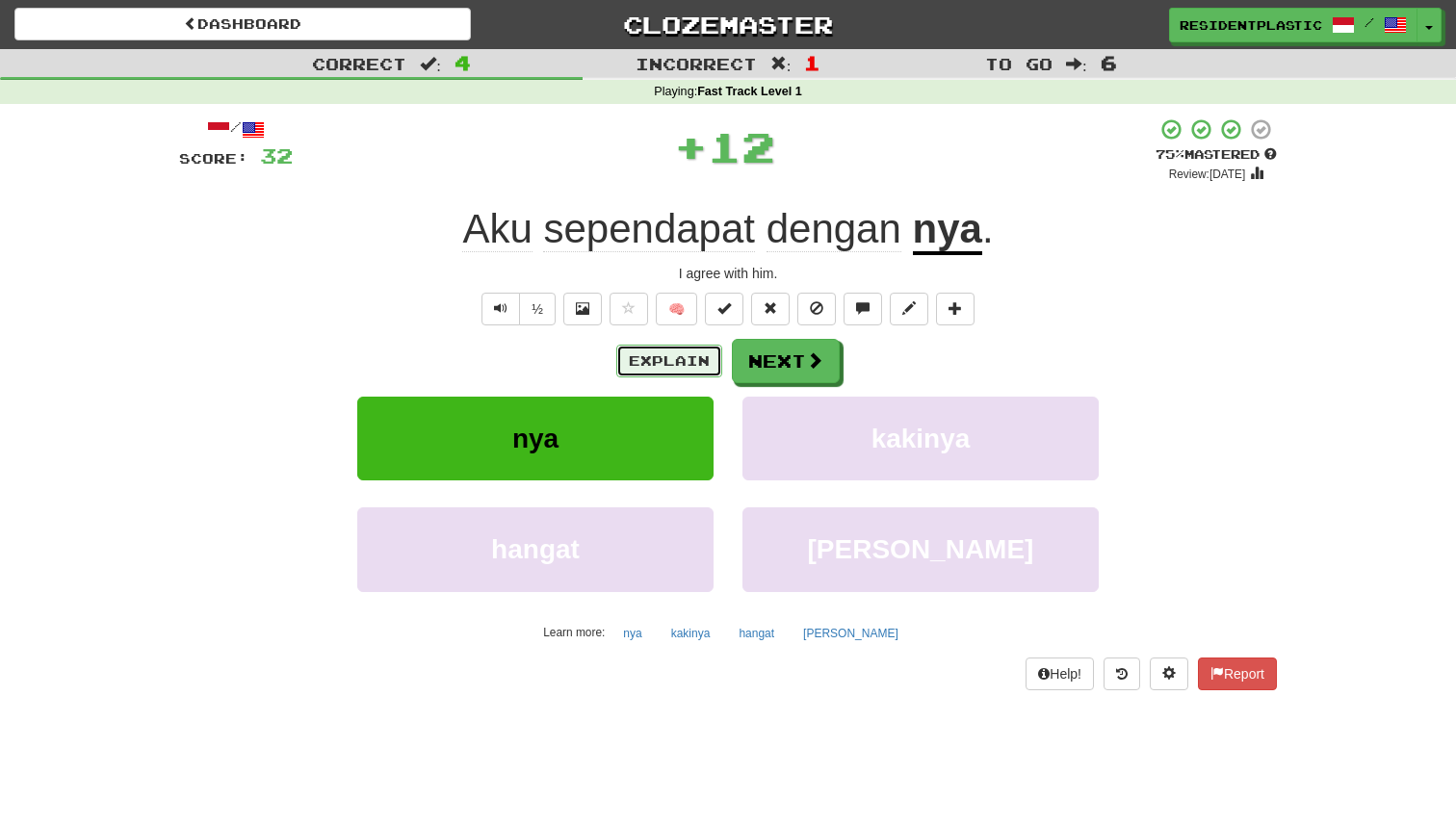
click at [687, 368] on button "Explain" at bounding box center [669, 361] width 106 height 33
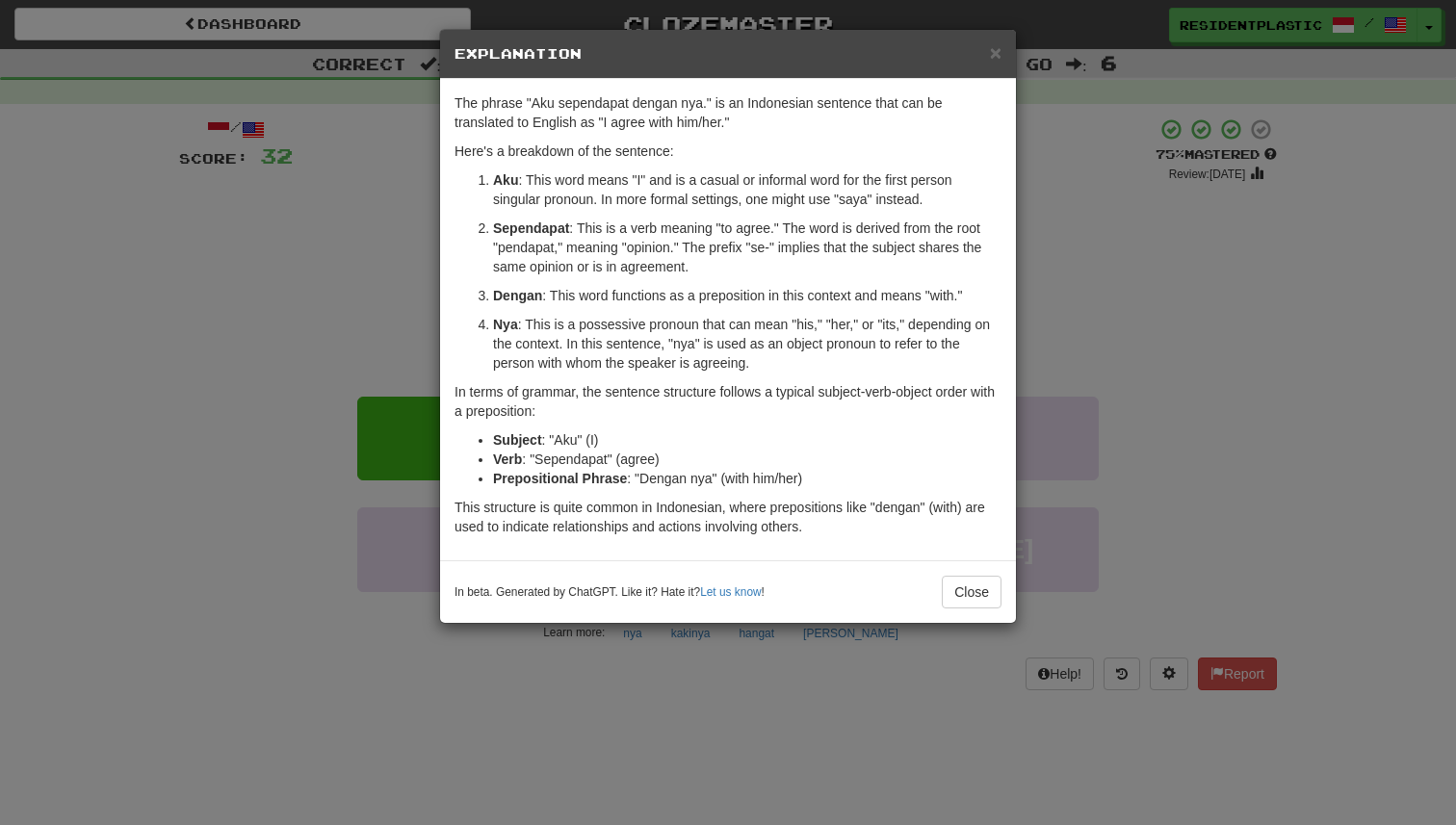
click at [309, 249] on div "× Explanation The phrase "Aku sependapat dengan nya." is an Indonesian sentence…" at bounding box center [728, 412] width 1456 height 825
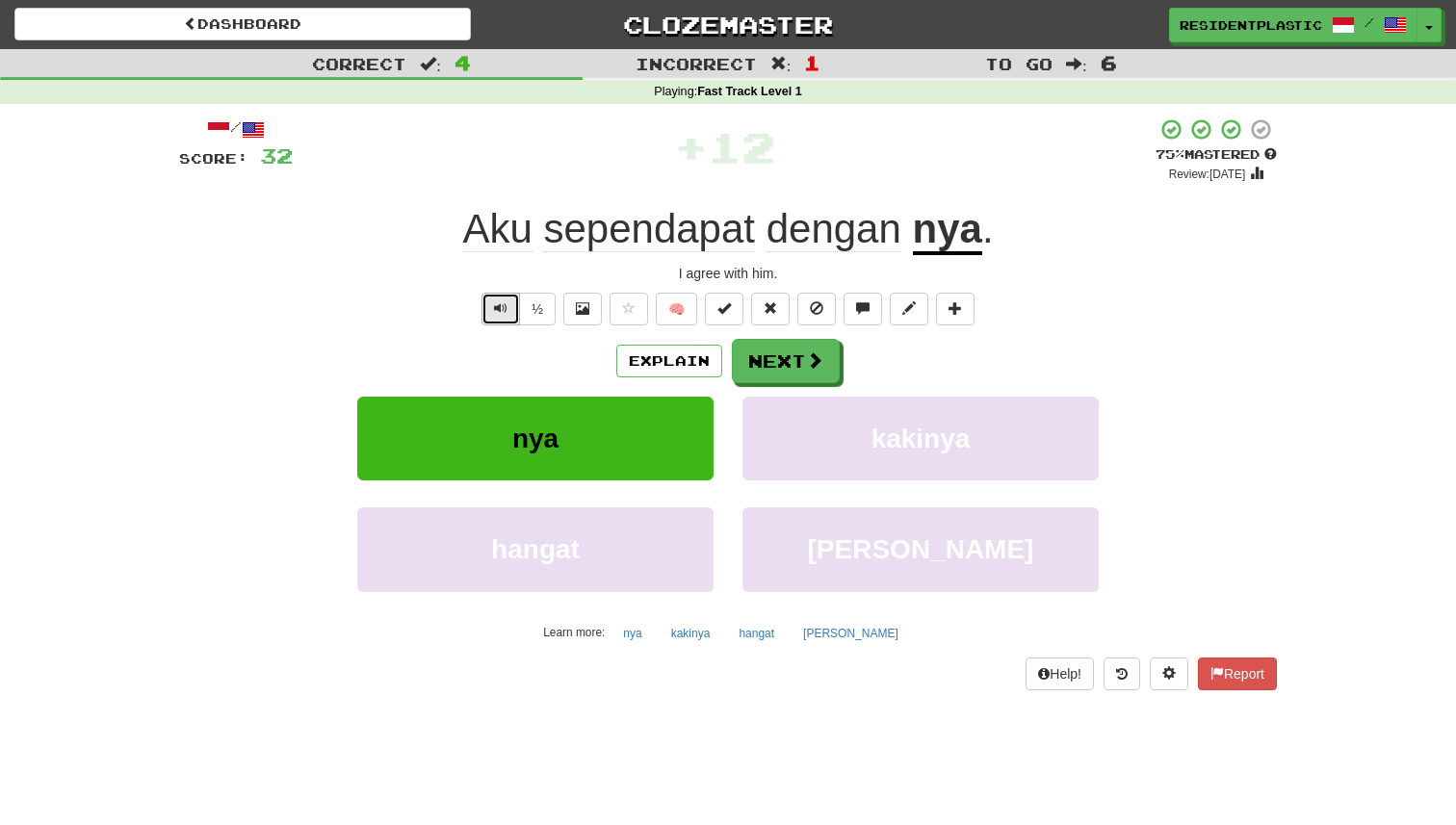
click at [489, 300] on button "Text-to-speech controls" at bounding box center [500, 309] width 39 height 33
click at [698, 362] on button "Explain" at bounding box center [669, 361] width 106 height 33
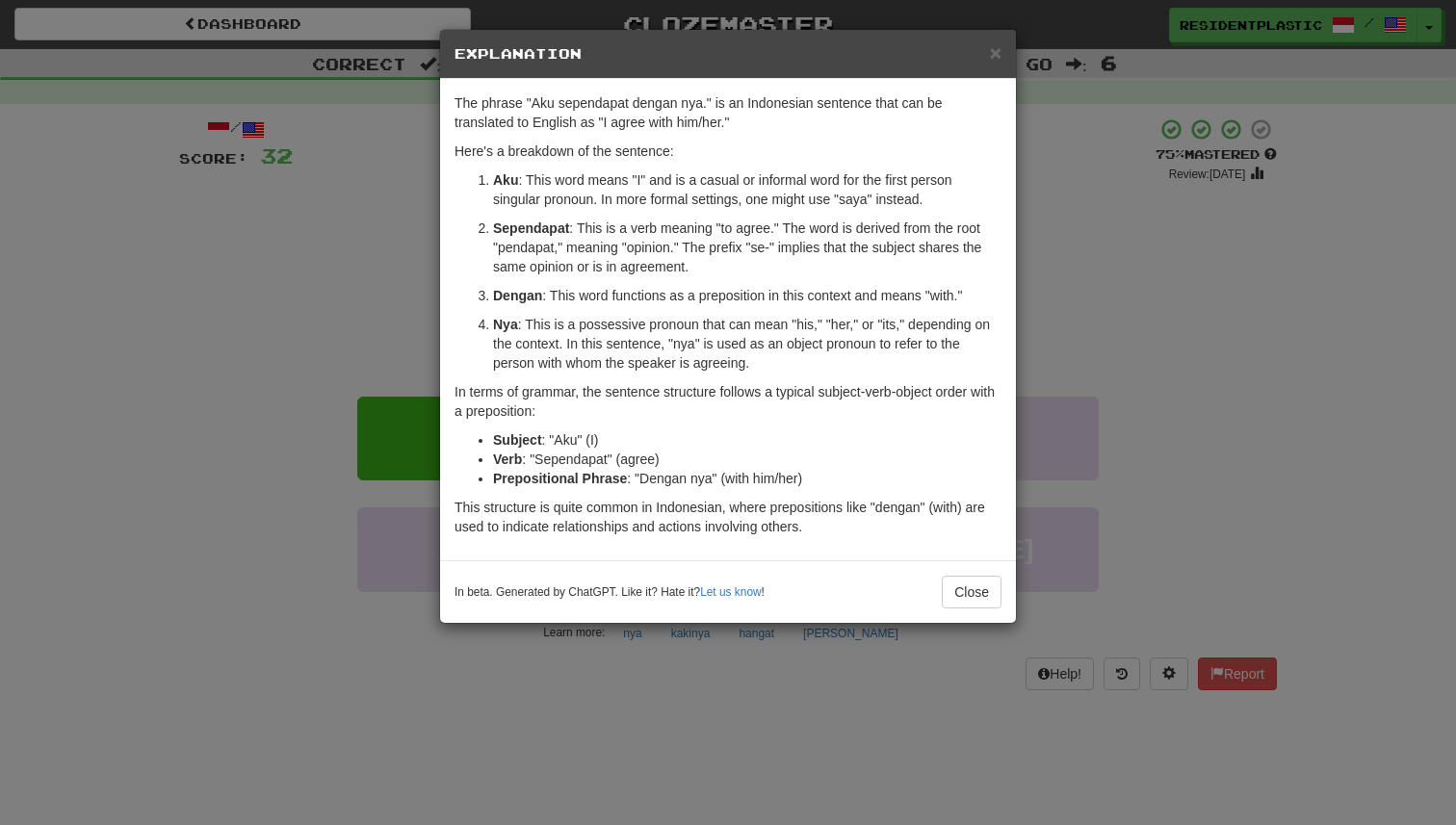
click at [1100, 361] on div "× Explanation The phrase "Aku sependapat dengan nya." is an Indonesian sentence…" at bounding box center [728, 412] width 1456 height 825
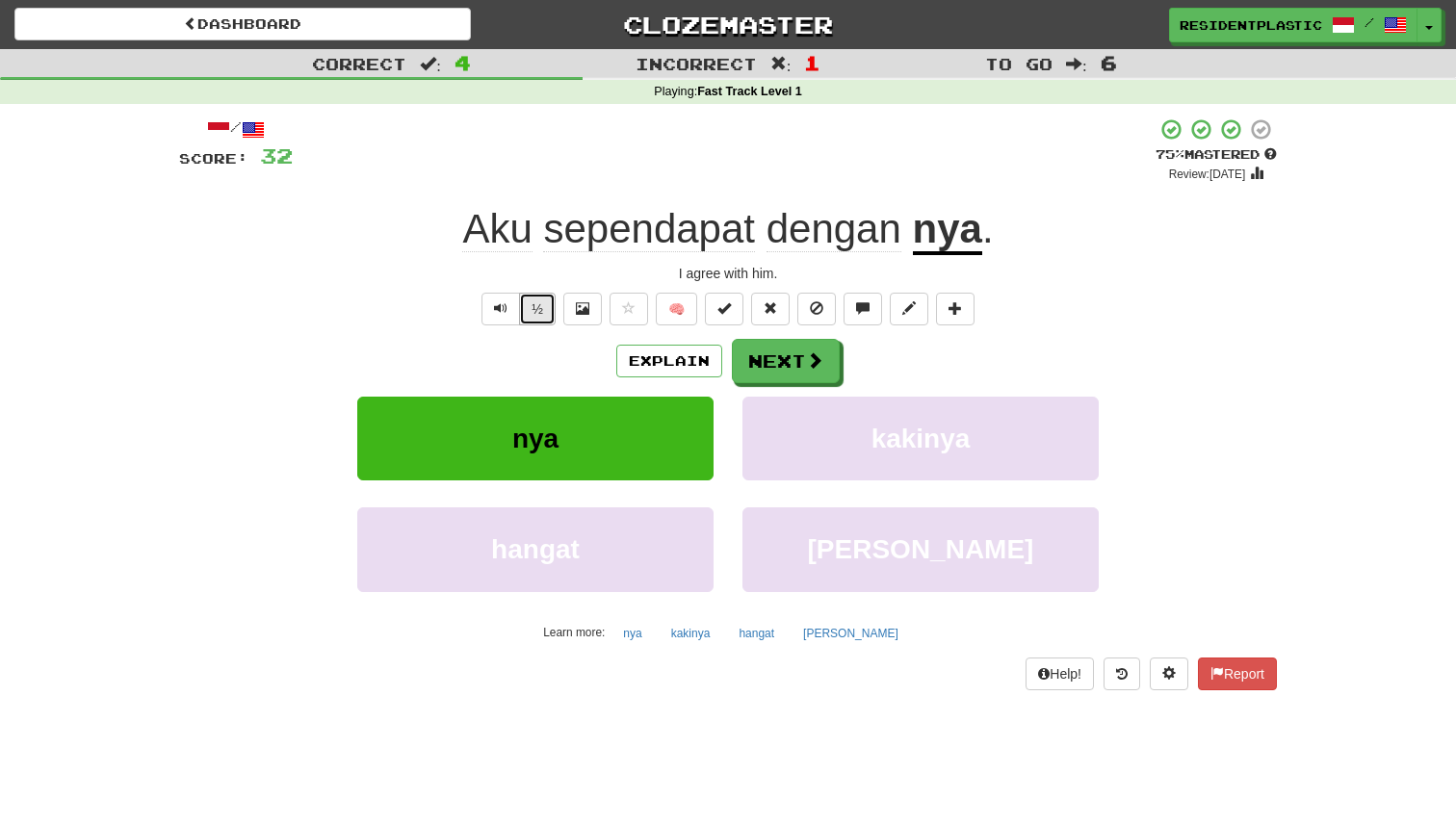
click at [525, 316] on button "½" at bounding box center [537, 309] width 37 height 33
click at [505, 315] on span "Text-to-speech controls" at bounding box center [501, 308] width 14 height 14
click at [808, 366] on span at bounding box center [816, 361] width 18 height 18
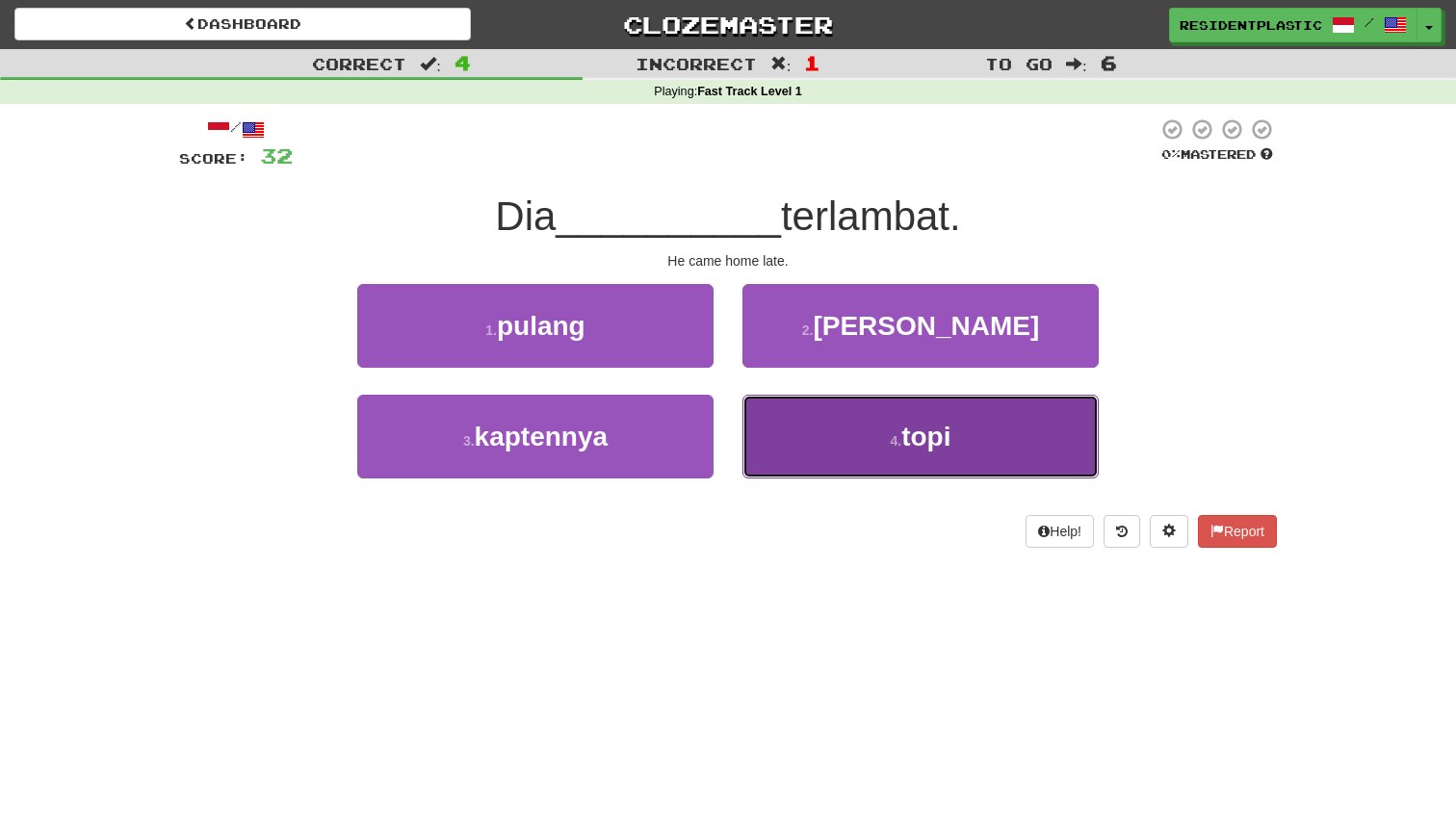
click at [804, 417] on button "4 . topi" at bounding box center [921, 437] width 357 height 84
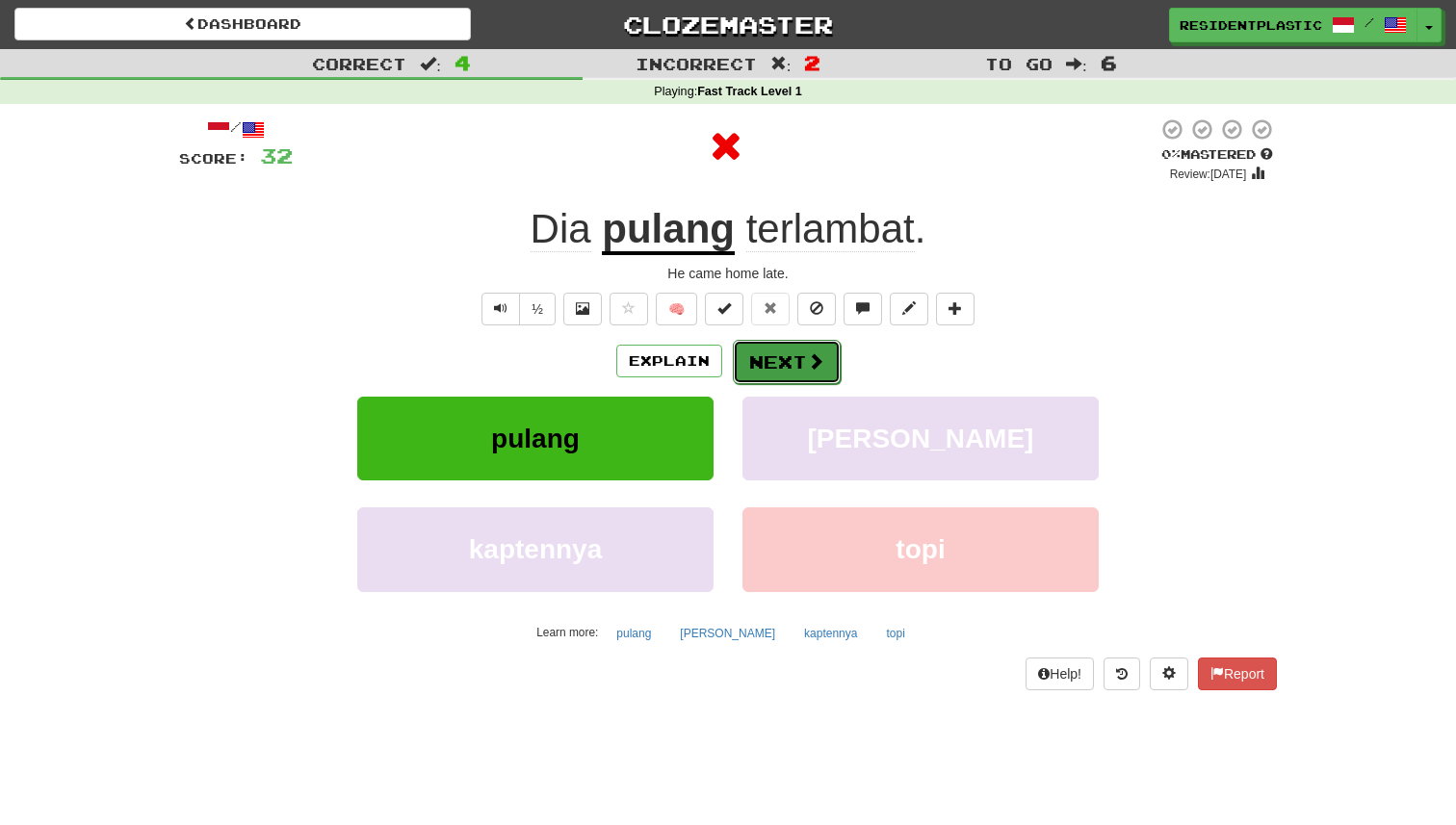
click at [785, 362] on button "Next" at bounding box center [786, 361] width 108 height 45
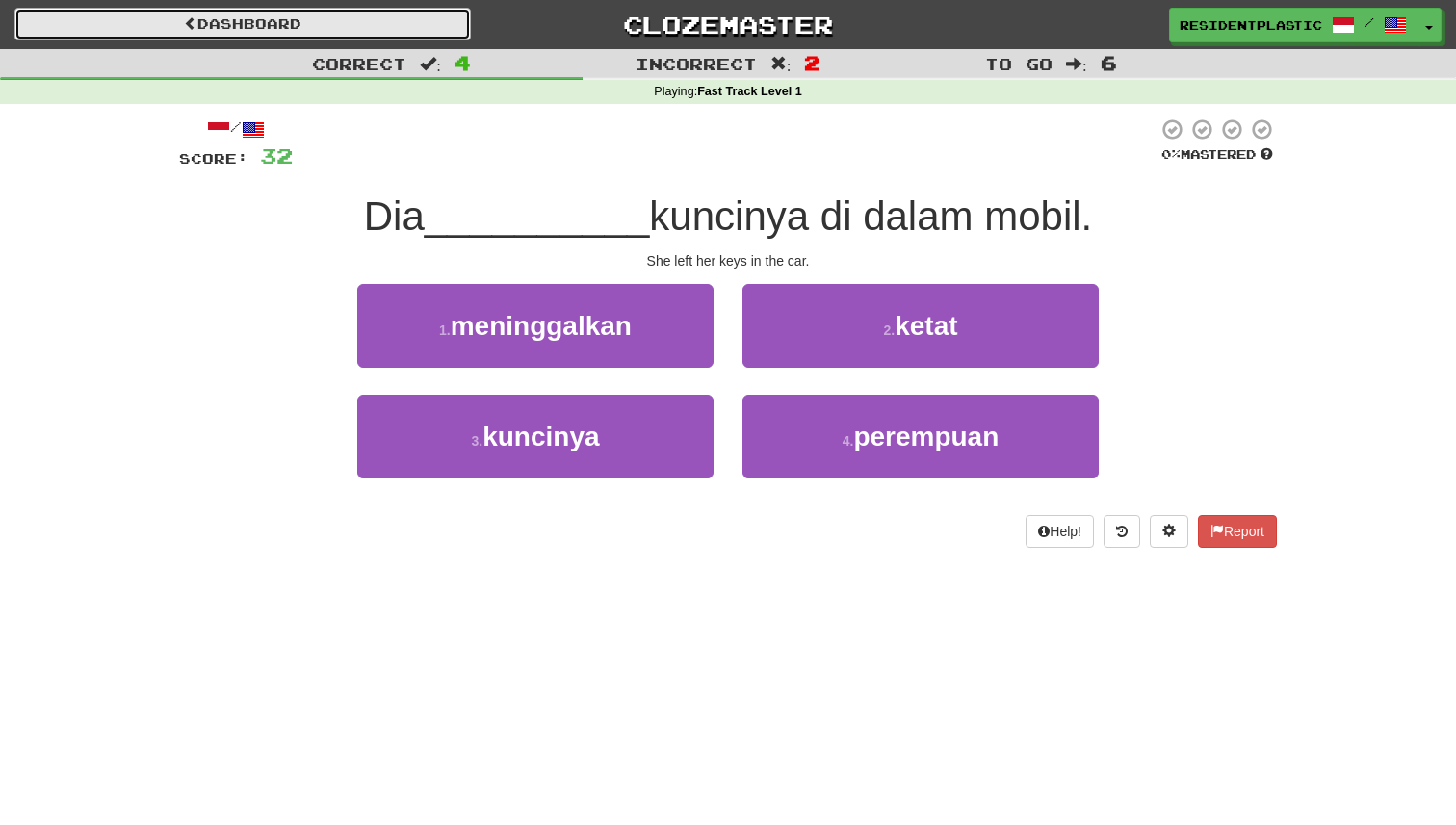
click at [393, 30] on link "Dashboard" at bounding box center [243, 24] width 457 height 33
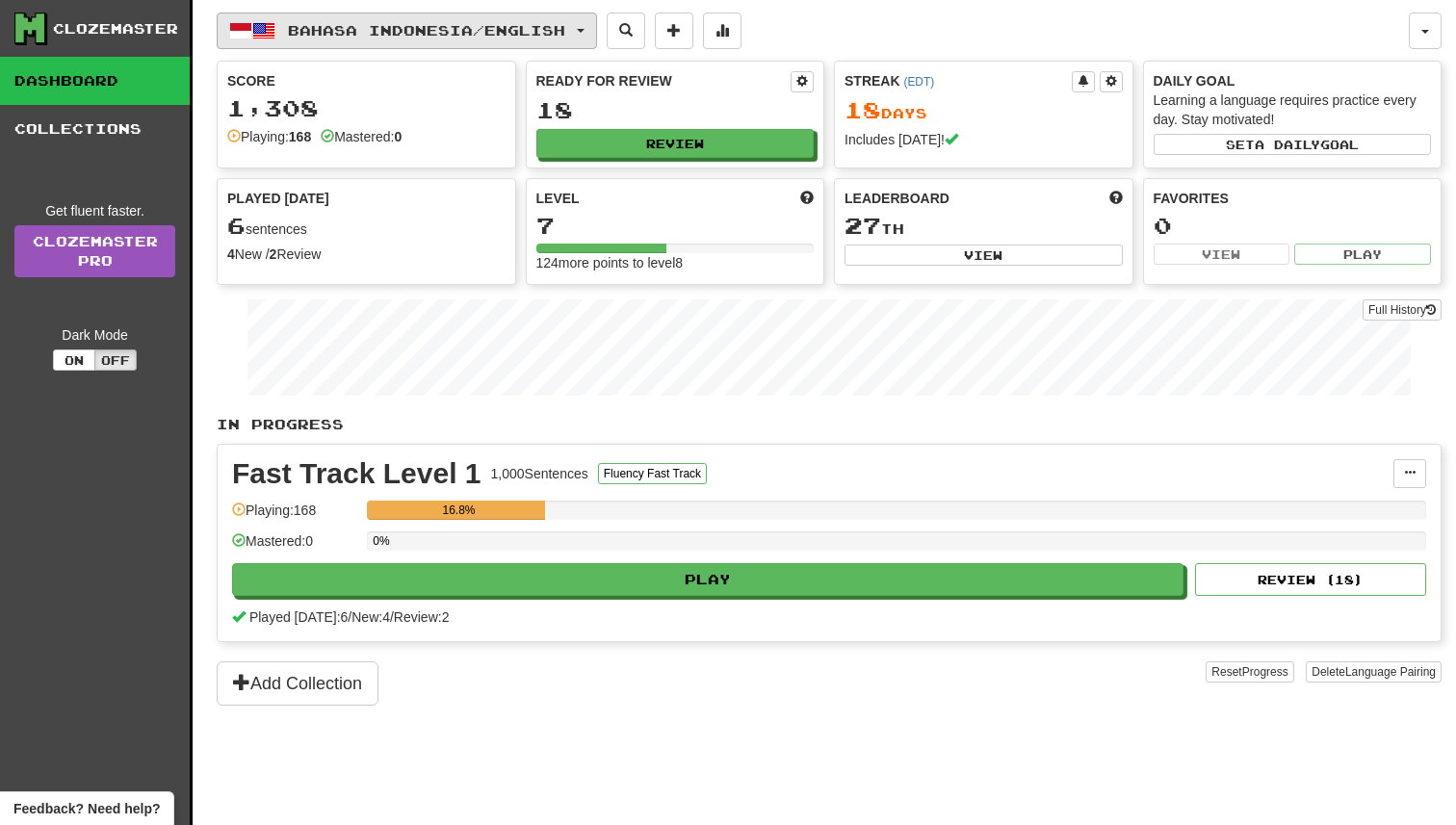
click at [412, 39] on button "Bahasa Indonesia / English" at bounding box center [407, 31] width 380 height 37
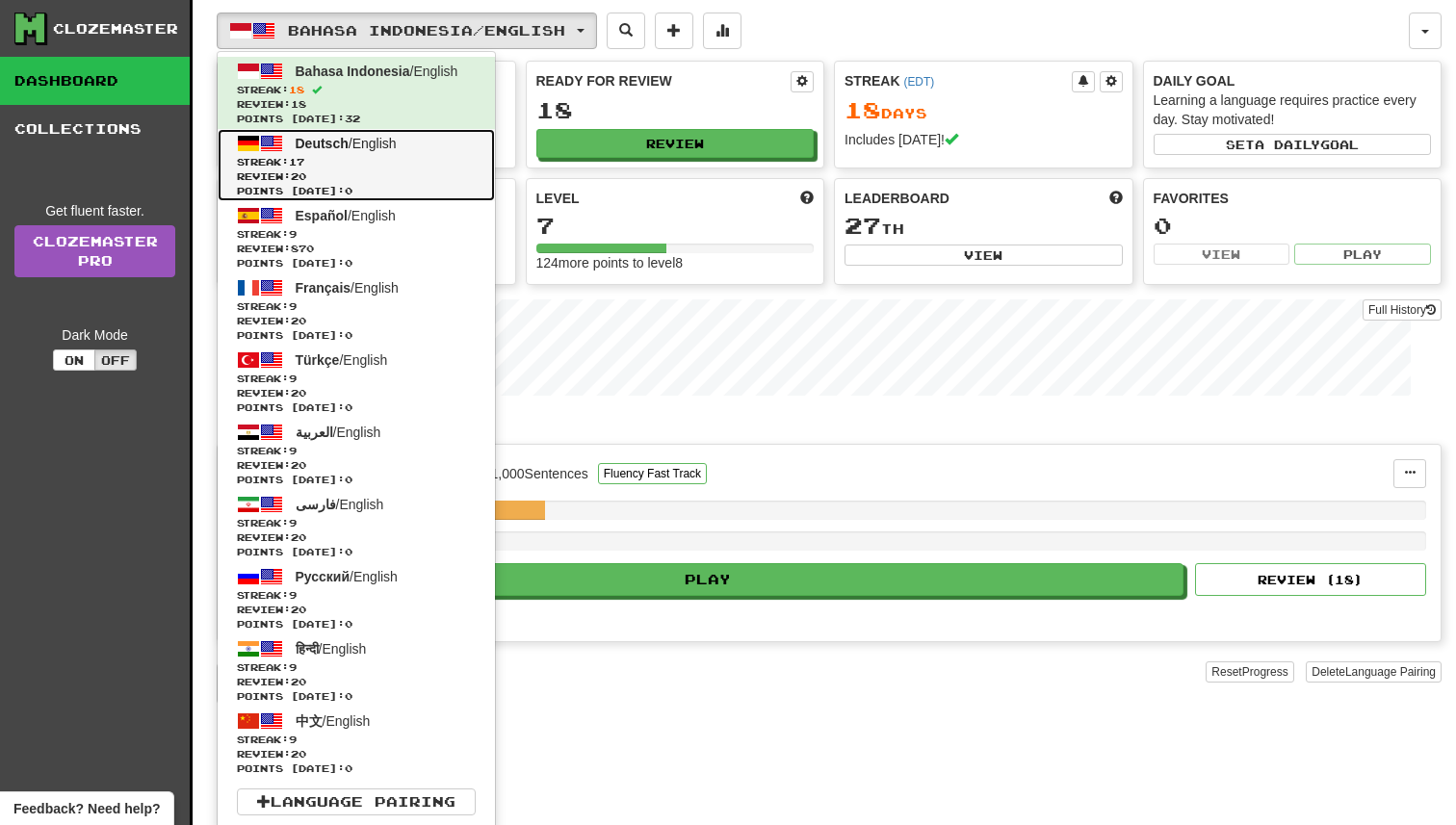
click at [422, 141] on link "Deutsch / English Streak: 17 Review: 20 Points today: 0" at bounding box center [357, 164] width 277 height 72
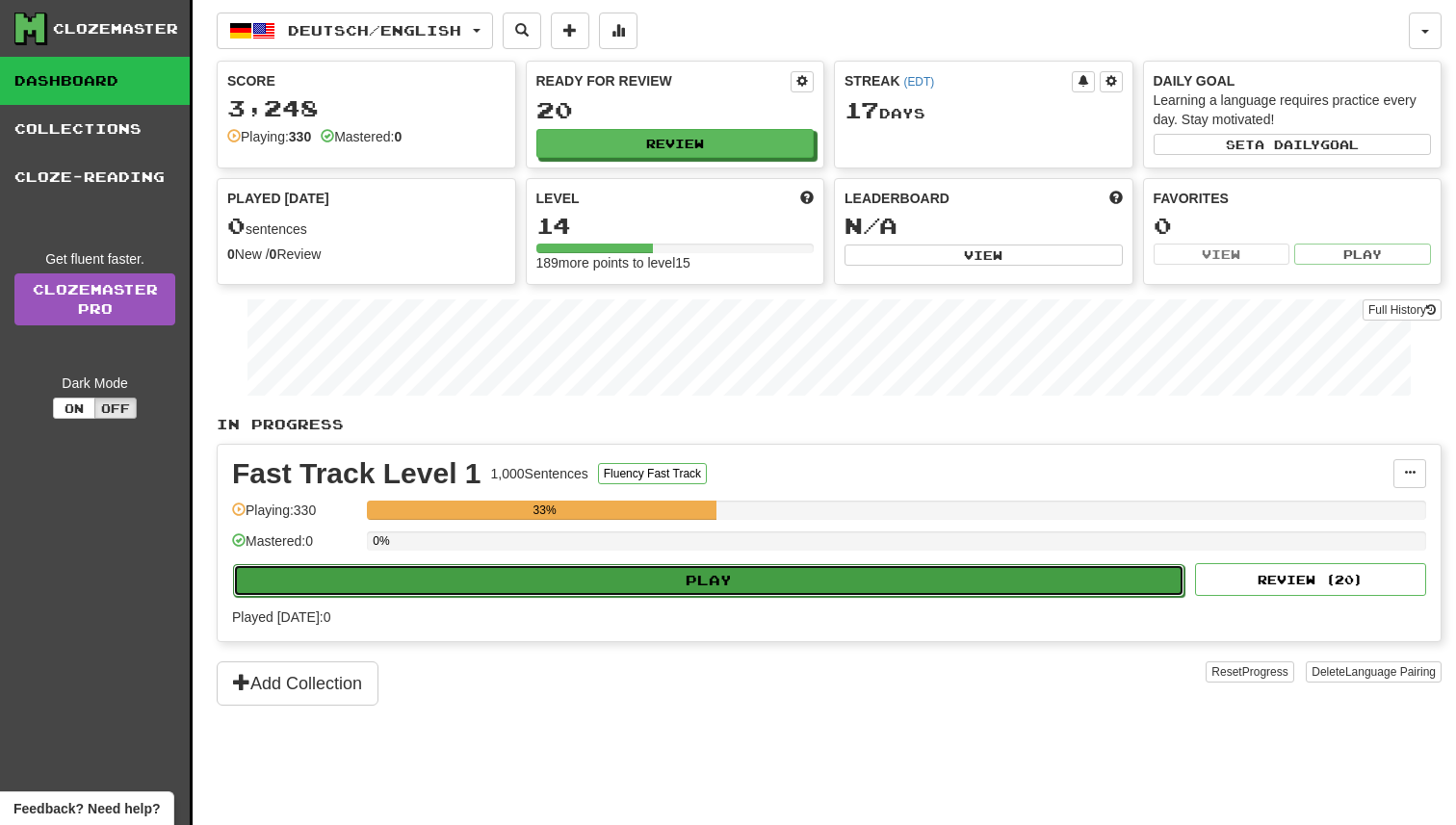
click at [692, 569] on button "Play" at bounding box center [708, 580] width 952 height 33
select select "**"
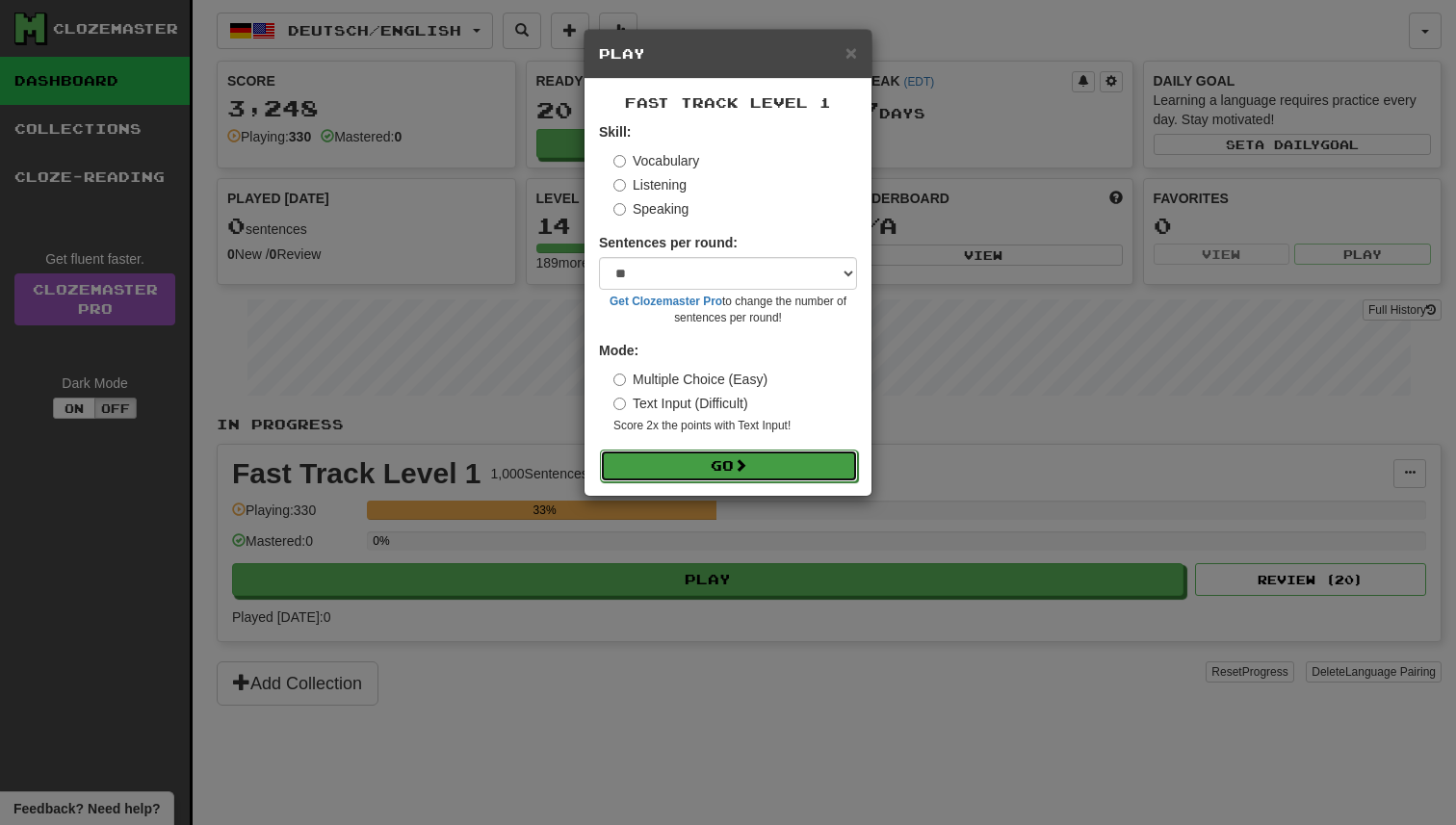
click at [723, 473] on button "Go" at bounding box center [729, 465] width 259 height 33
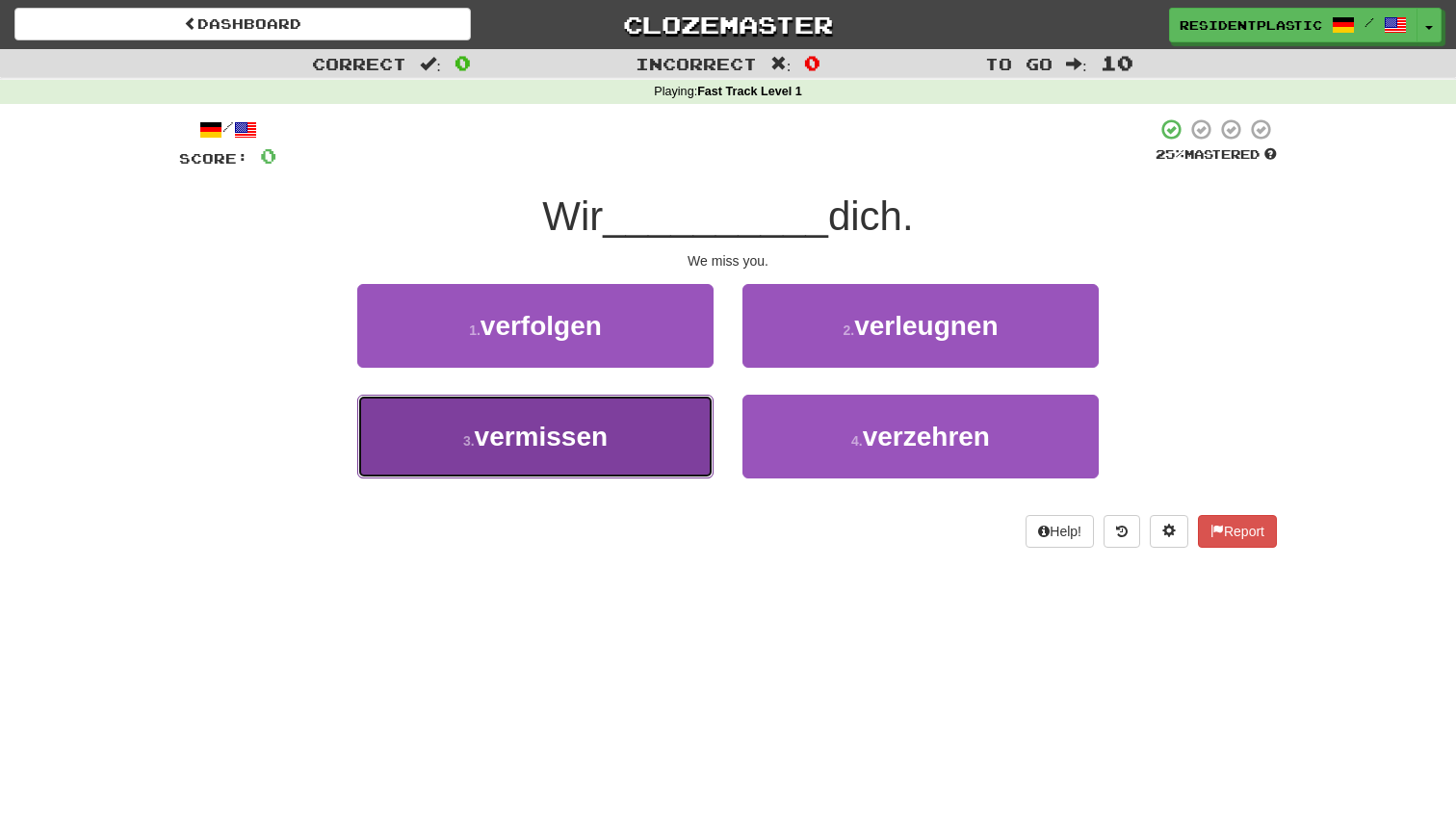
click at [665, 431] on button "3 . vermissen" at bounding box center [536, 437] width 357 height 84
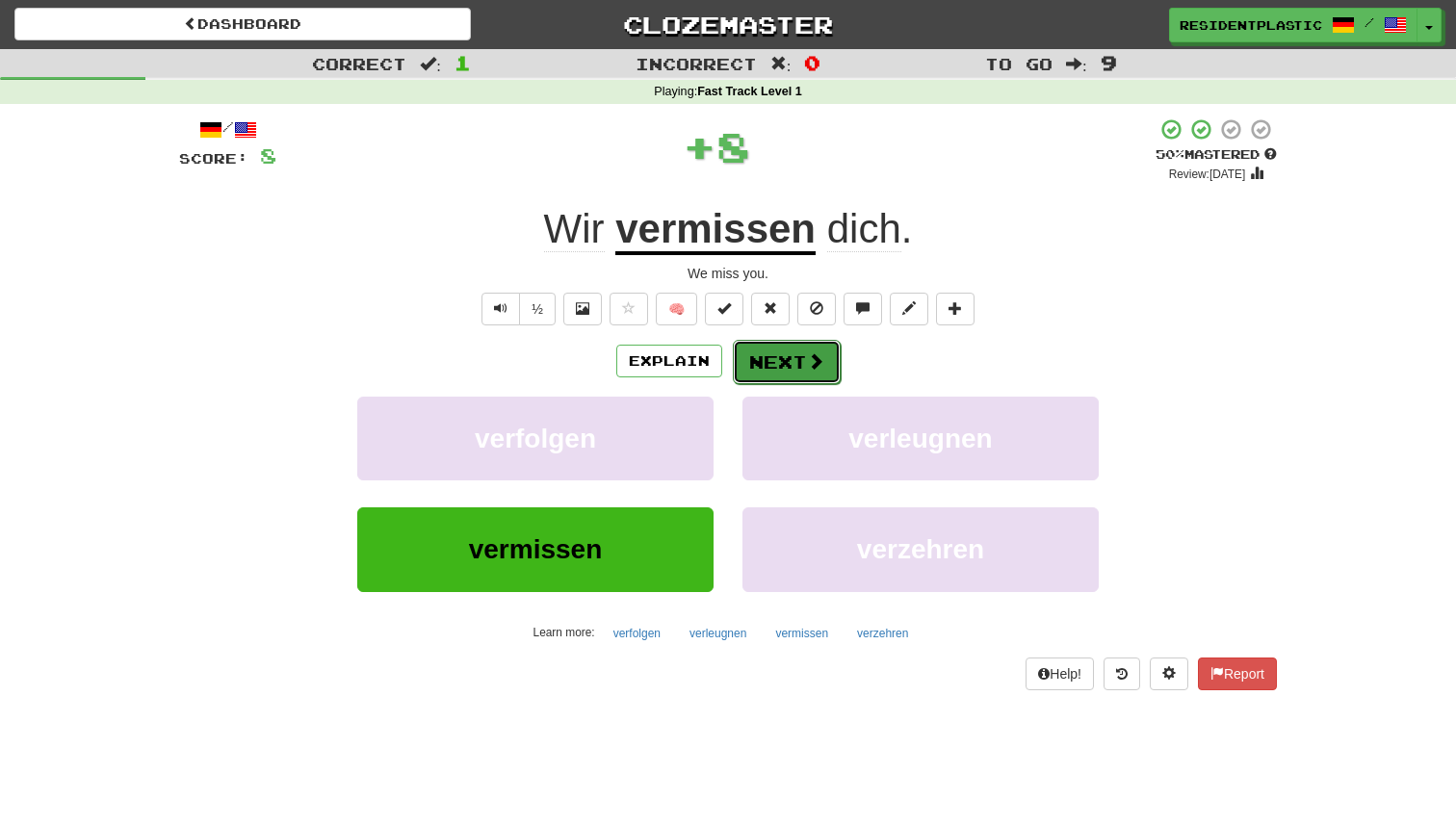
click at [771, 369] on button "Next" at bounding box center [786, 361] width 108 height 45
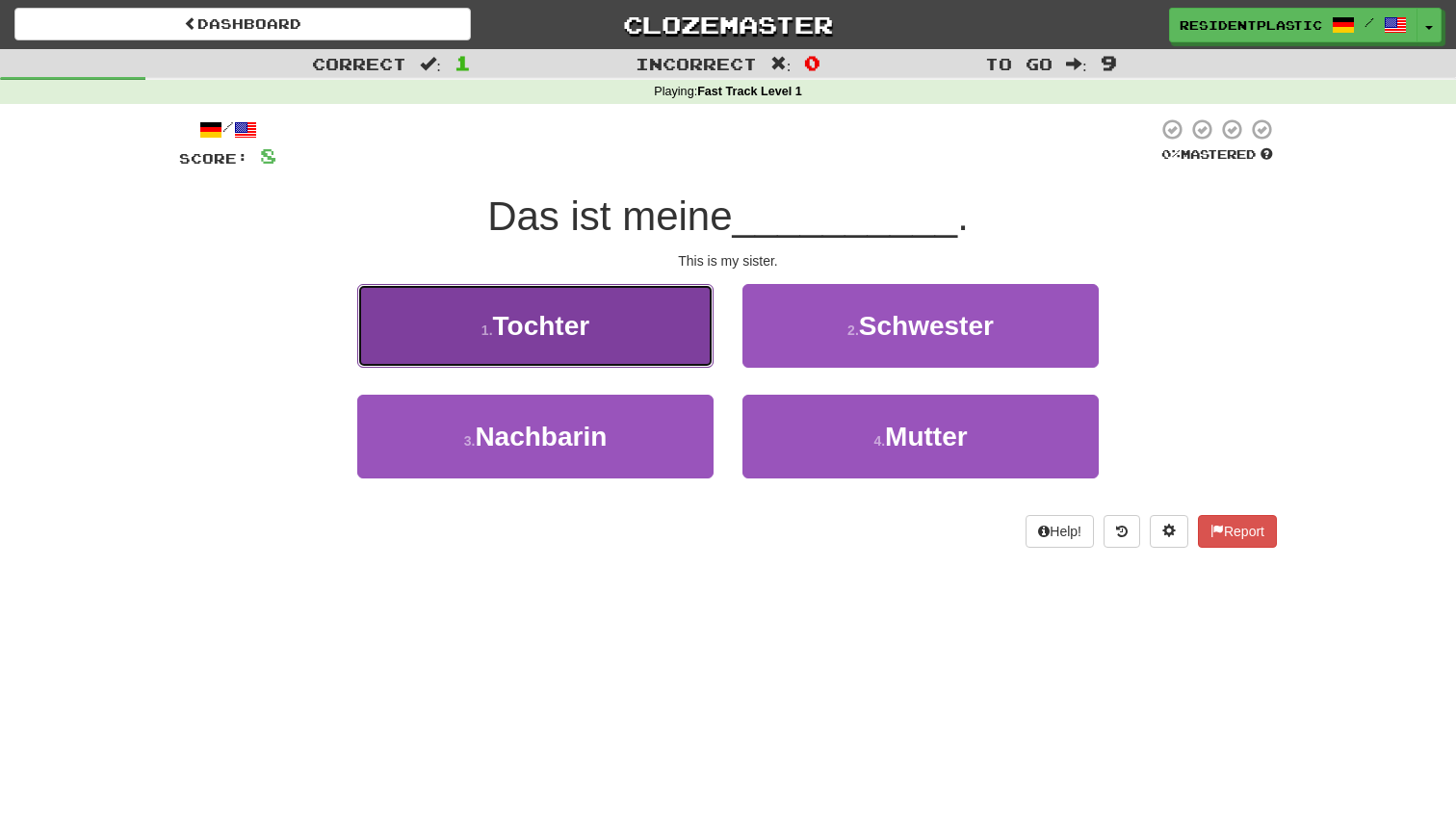
click at [664, 334] on button "1 . Tochter" at bounding box center [536, 326] width 357 height 84
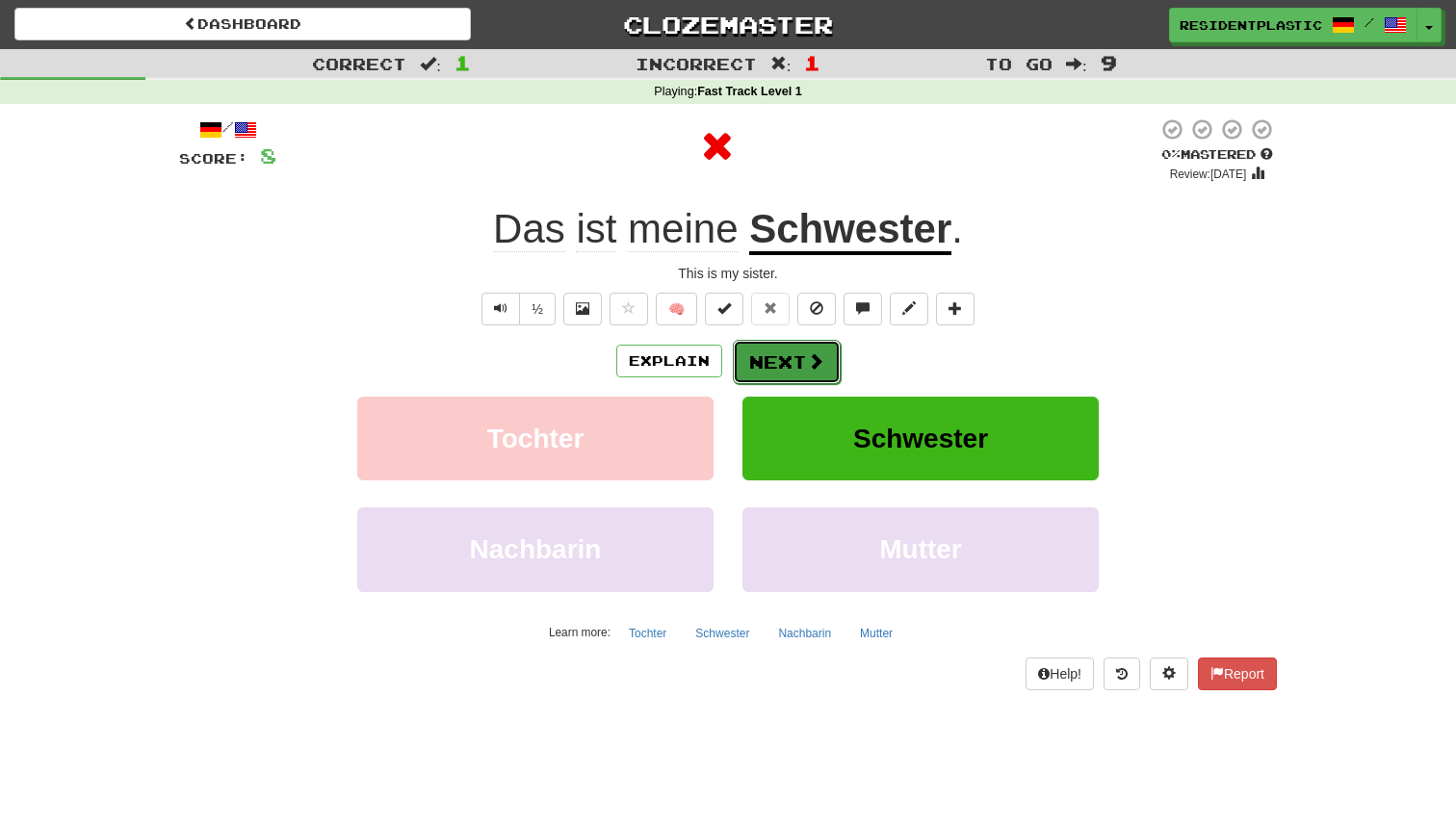
click at [771, 361] on button "Next" at bounding box center [786, 361] width 108 height 45
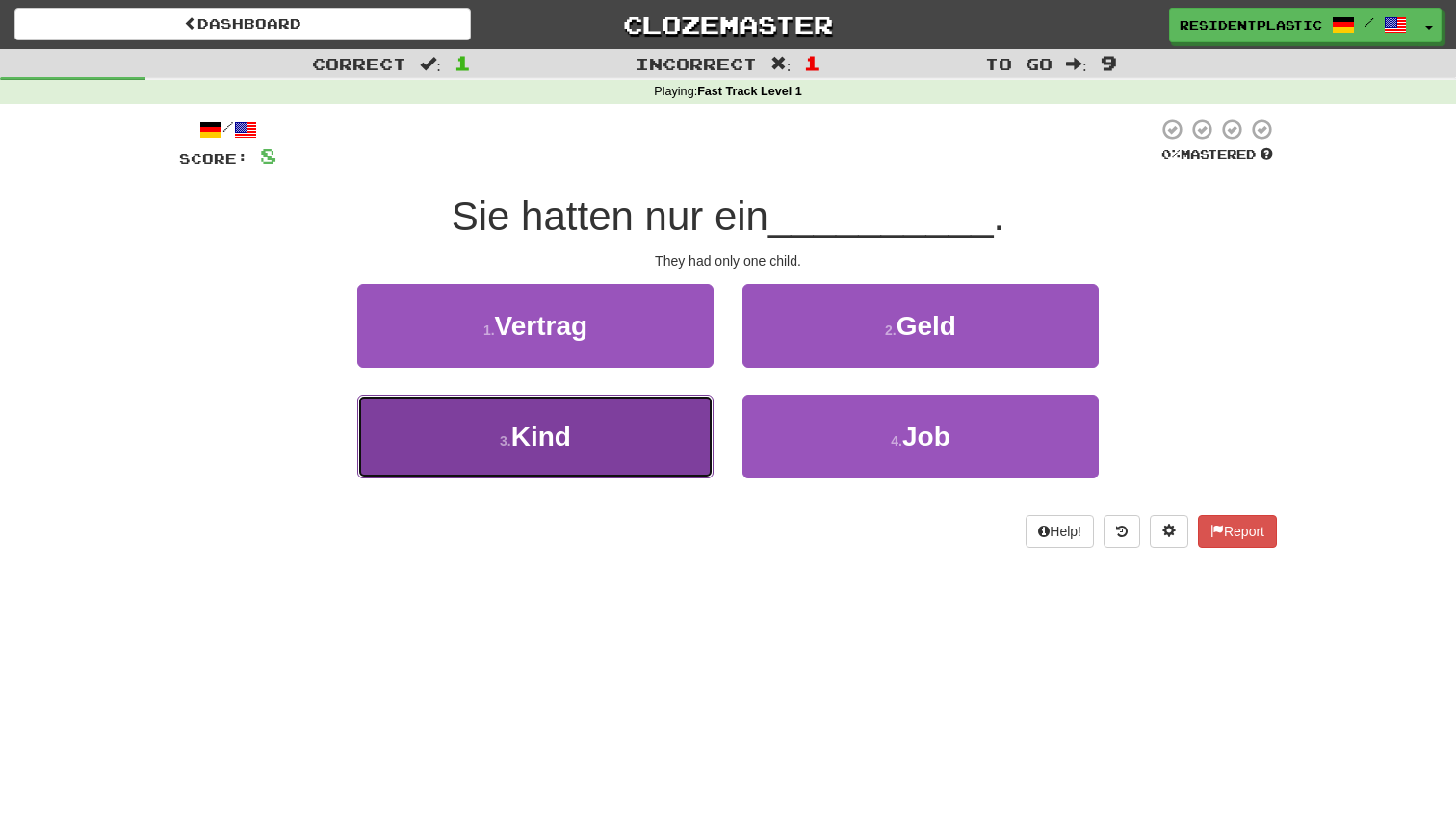
click at [672, 421] on button "3 . Kind" at bounding box center [536, 437] width 357 height 84
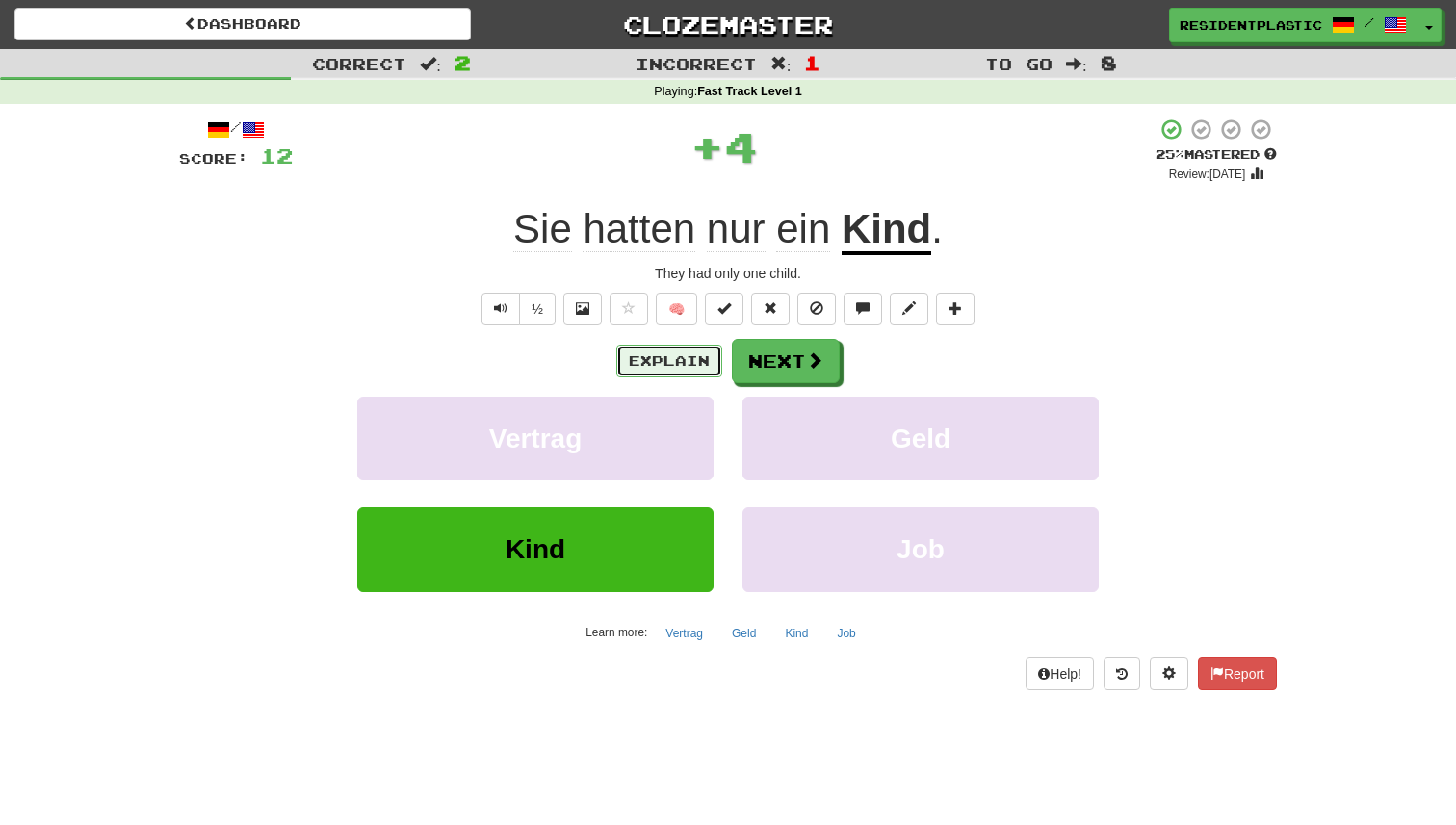
click at [670, 369] on button "Explain" at bounding box center [669, 361] width 106 height 33
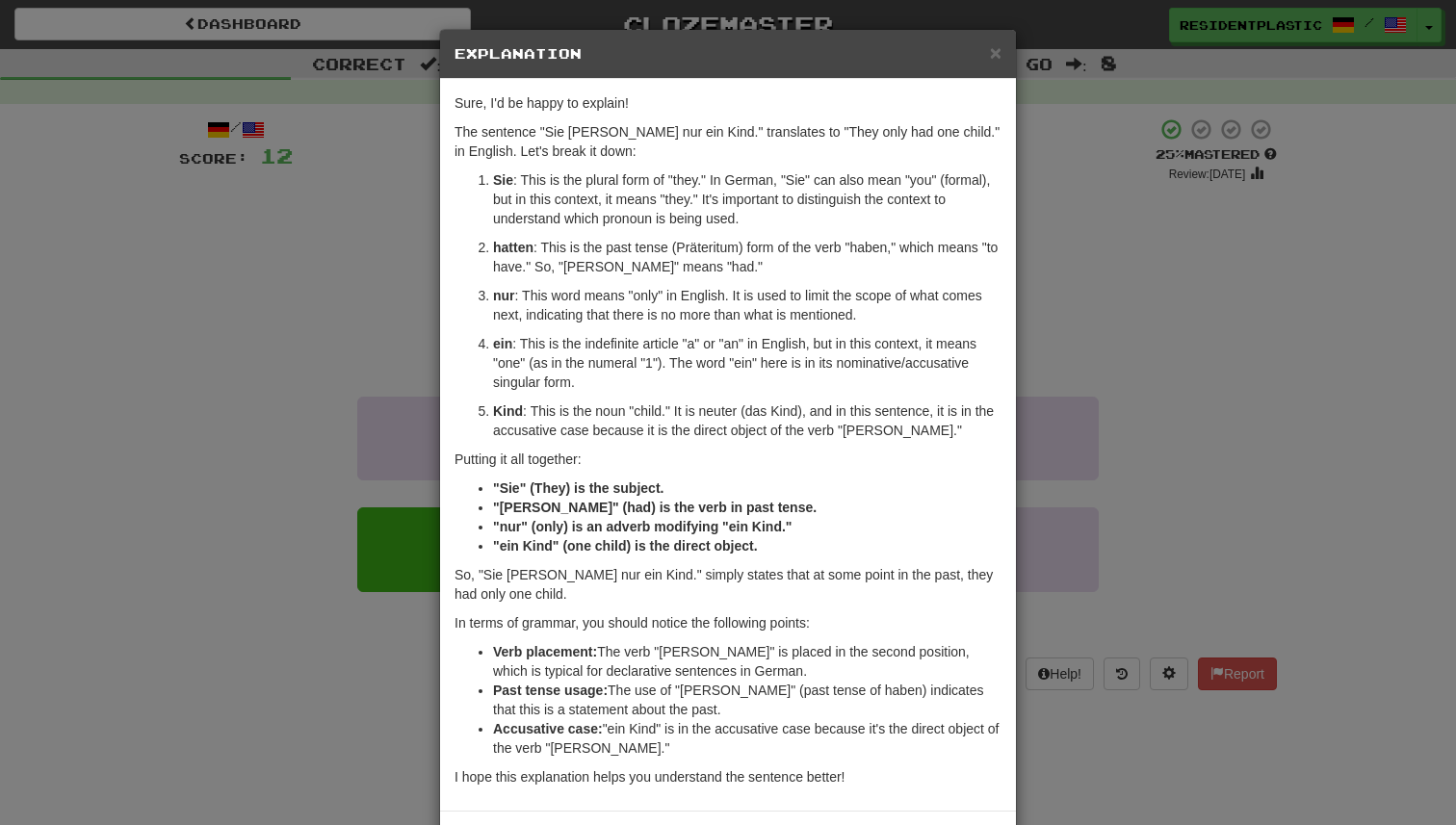
click at [1226, 405] on div "× Explanation Sure, I'd be happy to explain! The sentence "Sie [PERSON_NAME] nu…" at bounding box center [728, 412] width 1456 height 825
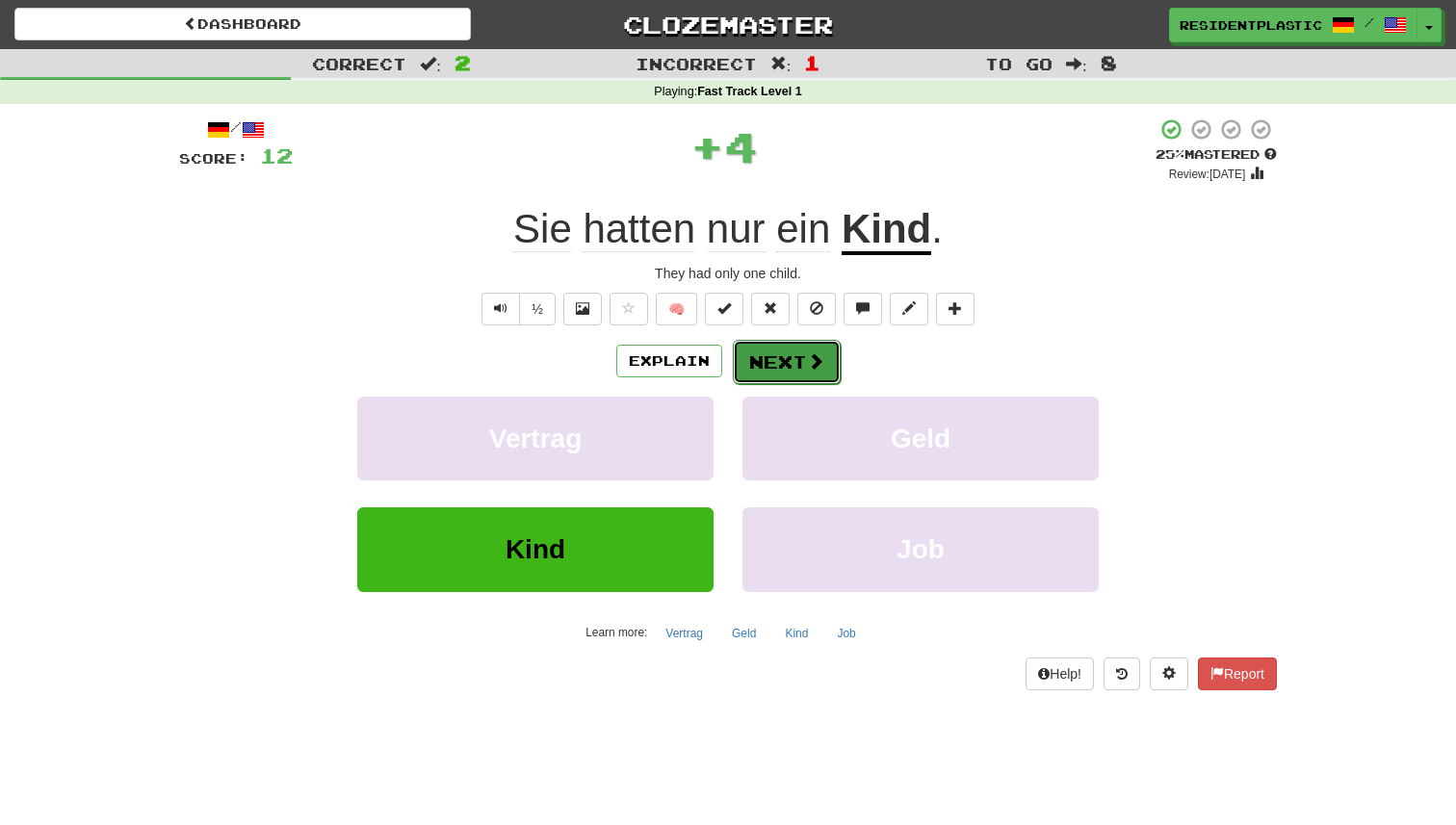
click at [825, 349] on button "Next" at bounding box center [786, 361] width 108 height 45
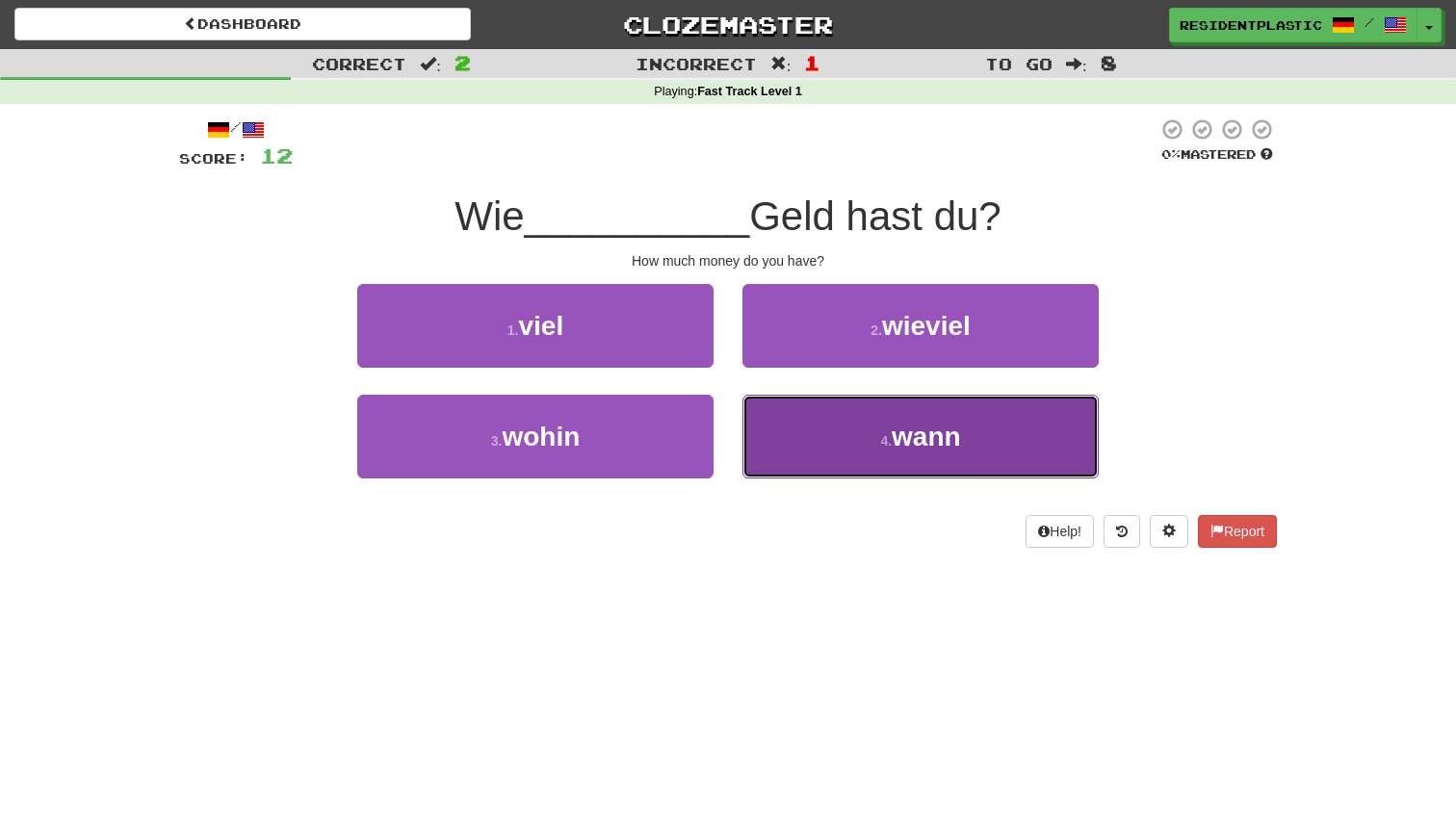
click at [819, 401] on button "4 . [PERSON_NAME]" at bounding box center [921, 437] width 357 height 84
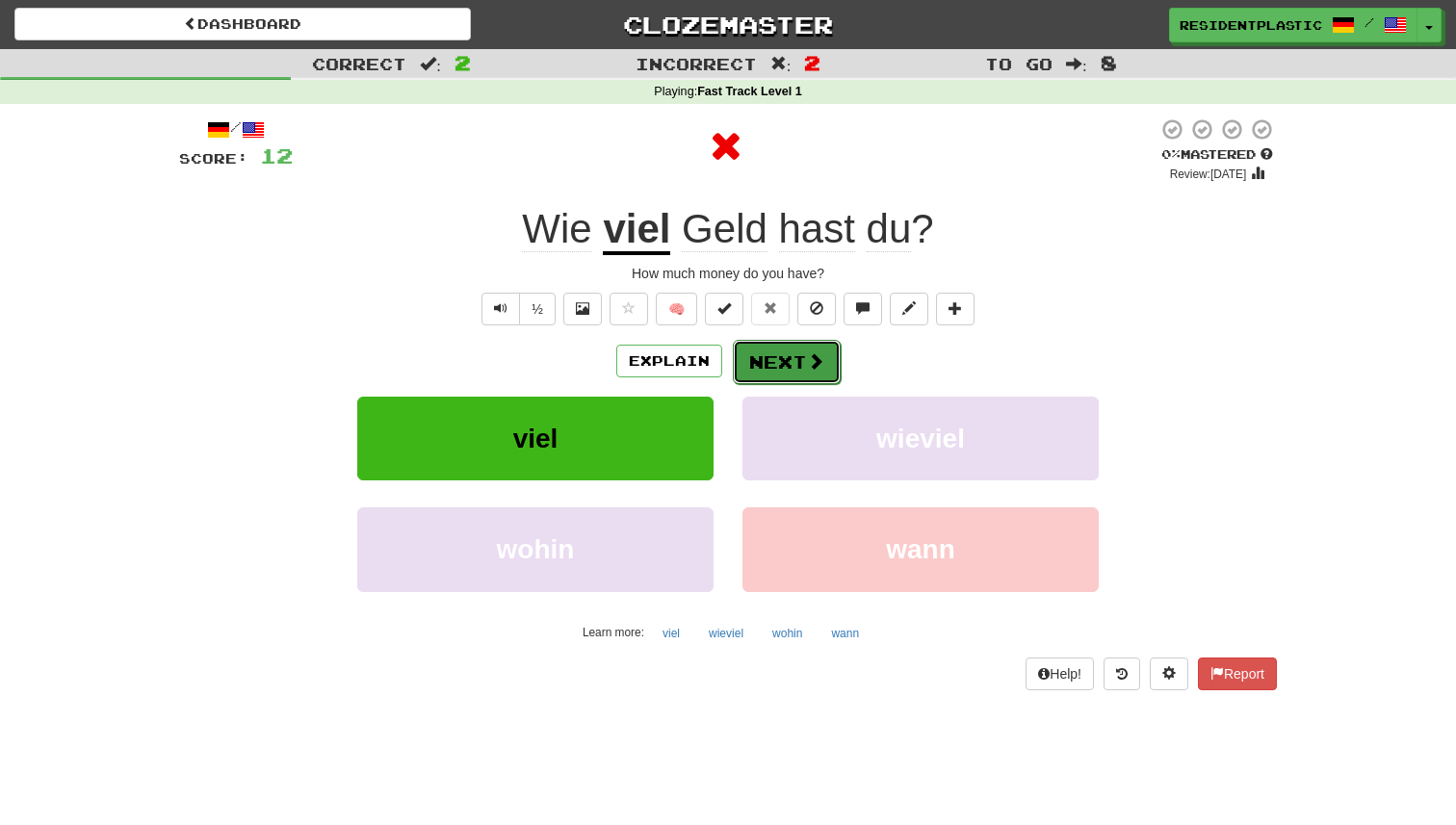
click at [768, 365] on button "Next" at bounding box center [786, 361] width 108 height 45
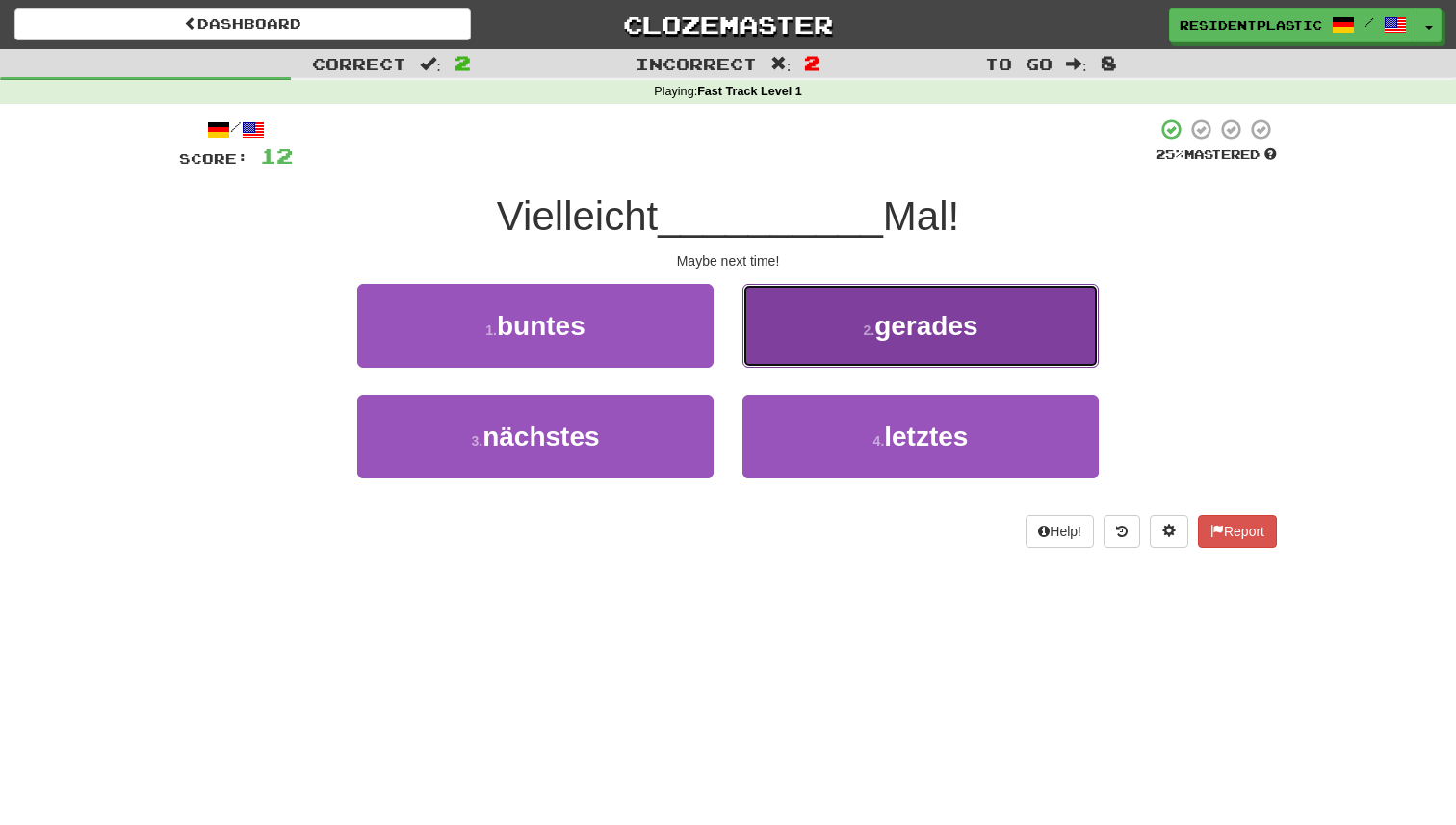
click at [766, 346] on button "2 . gerades" at bounding box center [921, 326] width 357 height 84
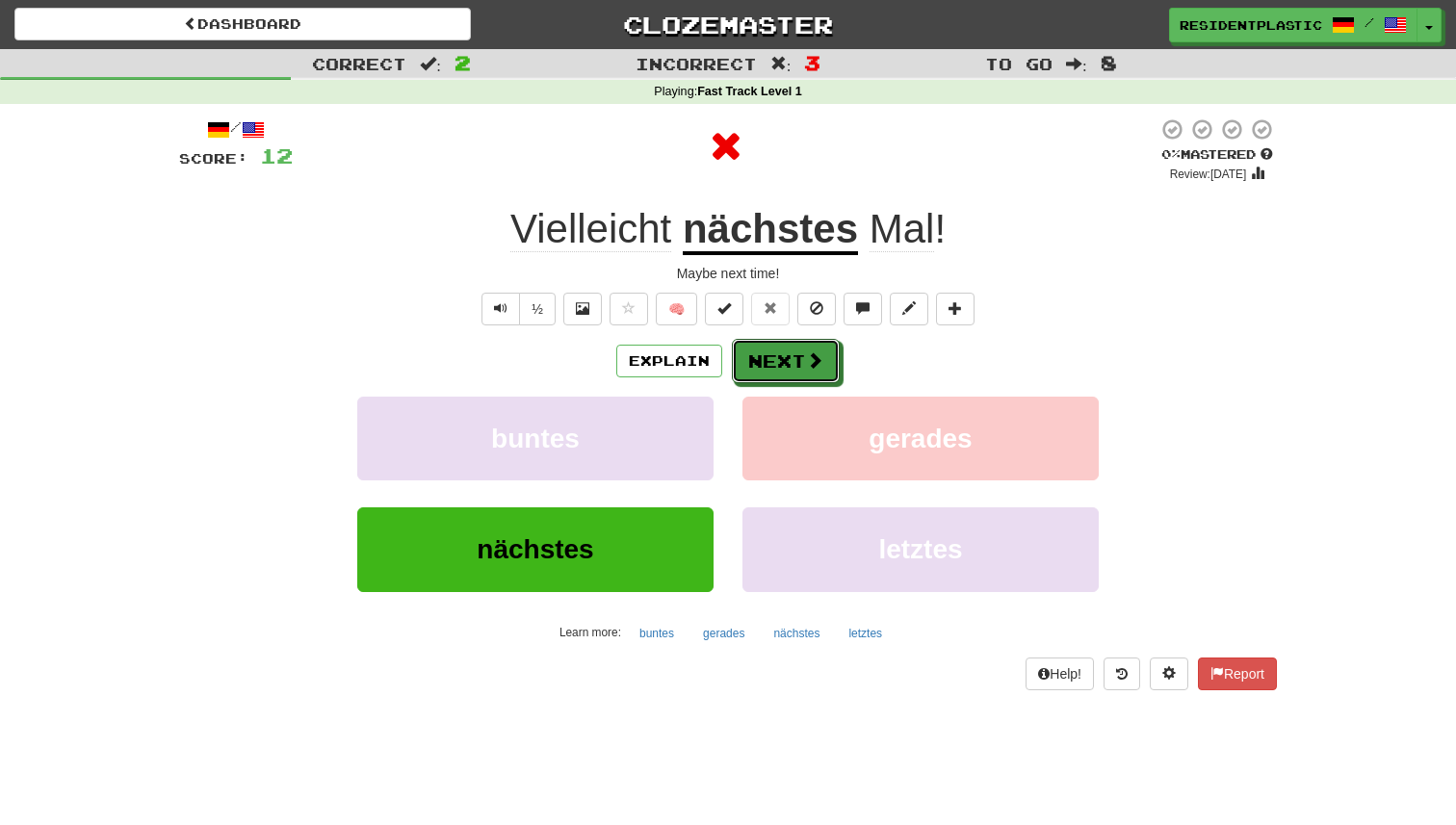
click at [766, 346] on button "Next" at bounding box center [785, 361] width 108 height 45
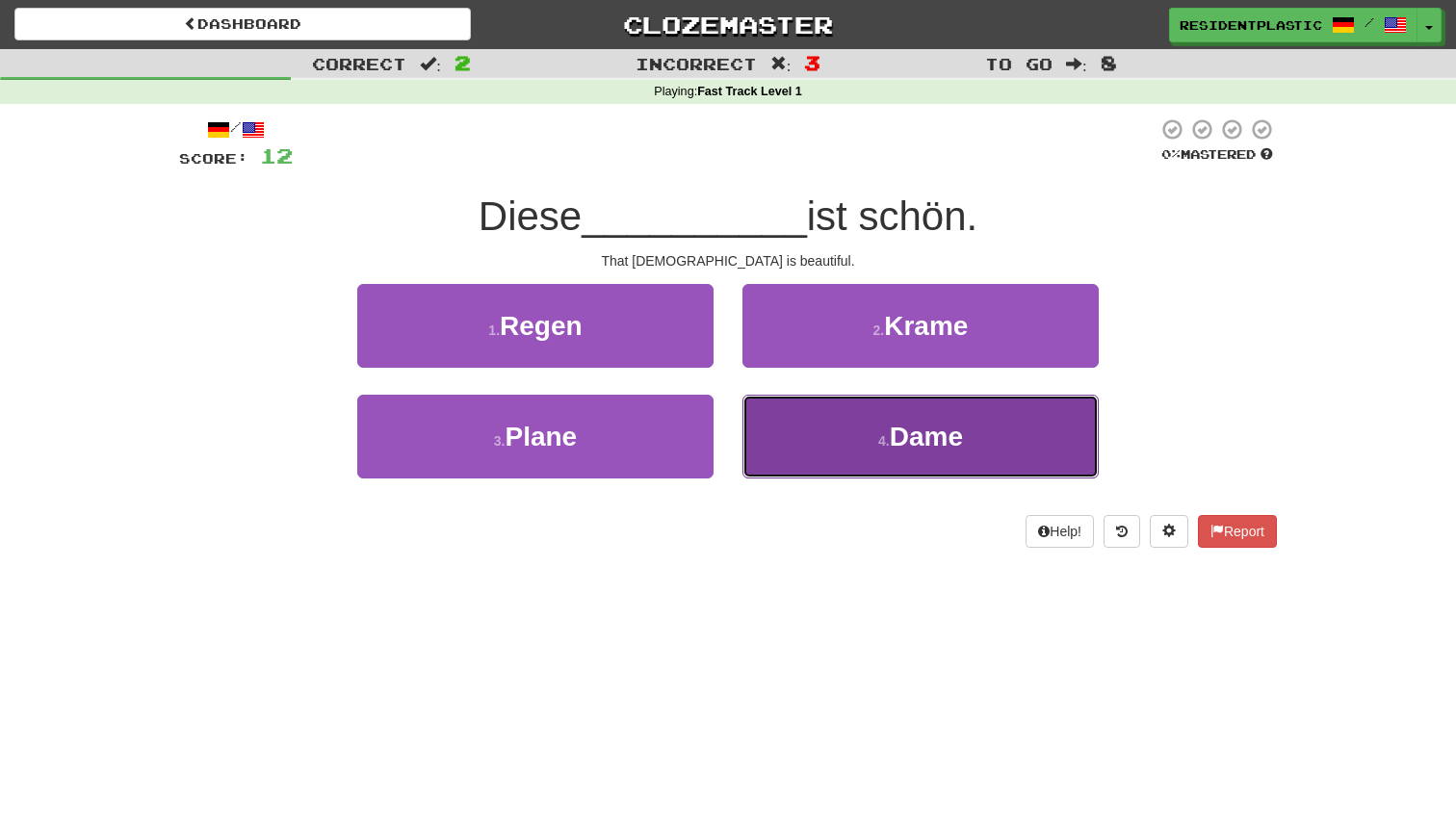
click at [812, 433] on button "4 . Dame" at bounding box center [921, 437] width 357 height 84
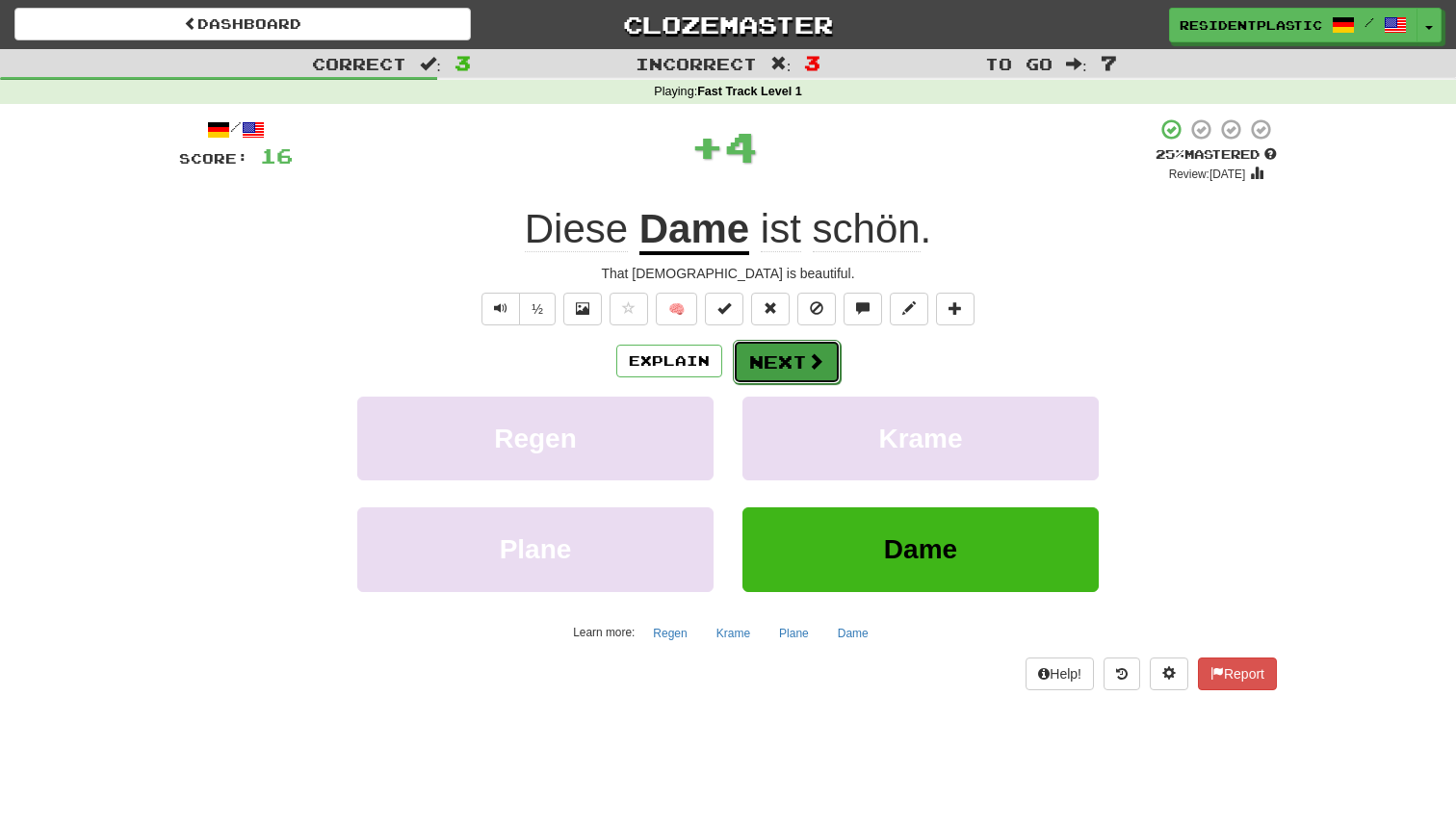
click at [781, 349] on button "Next" at bounding box center [786, 361] width 108 height 45
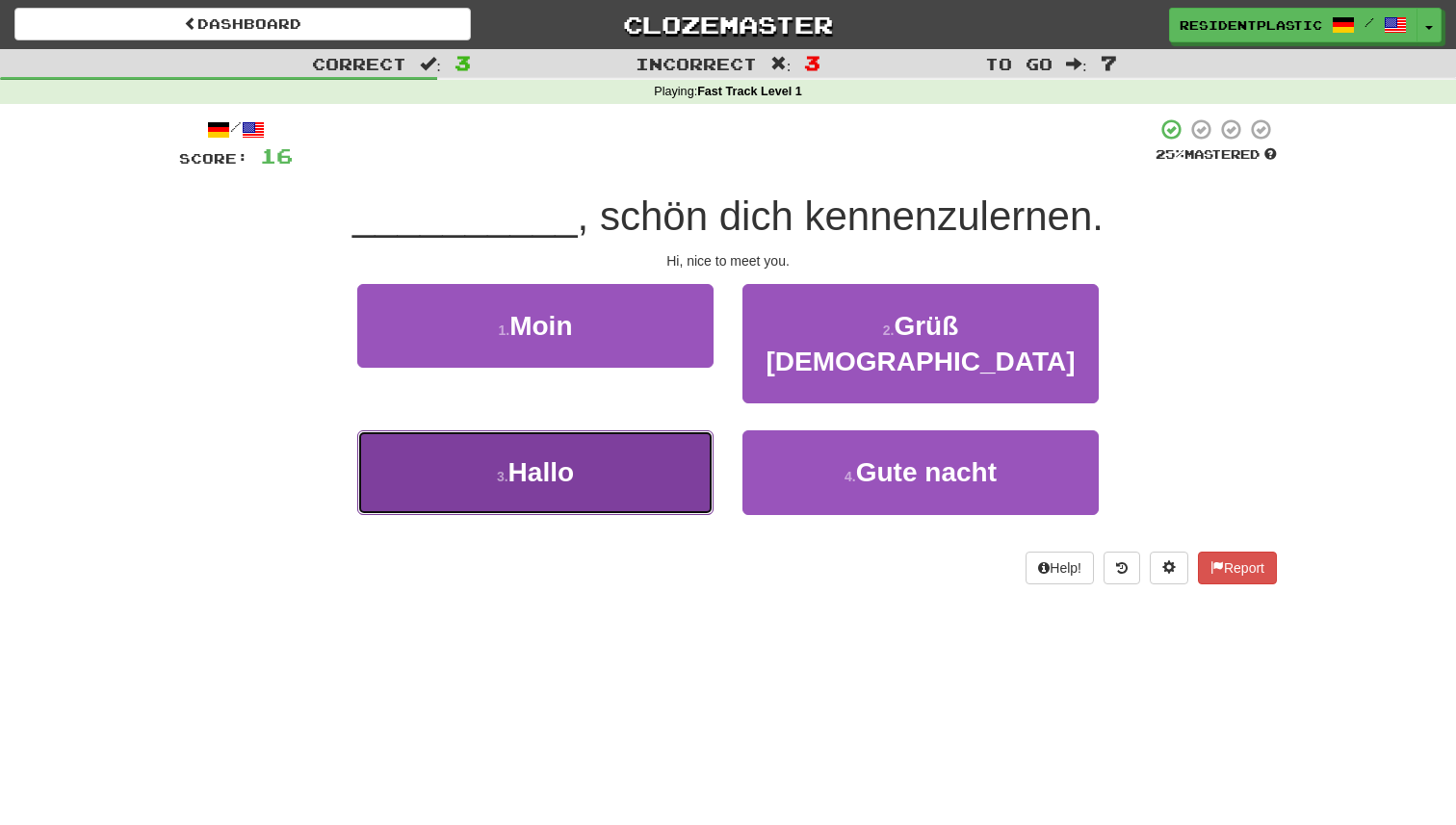
click at [648, 431] on button "3 . Hallo" at bounding box center [536, 472] width 357 height 84
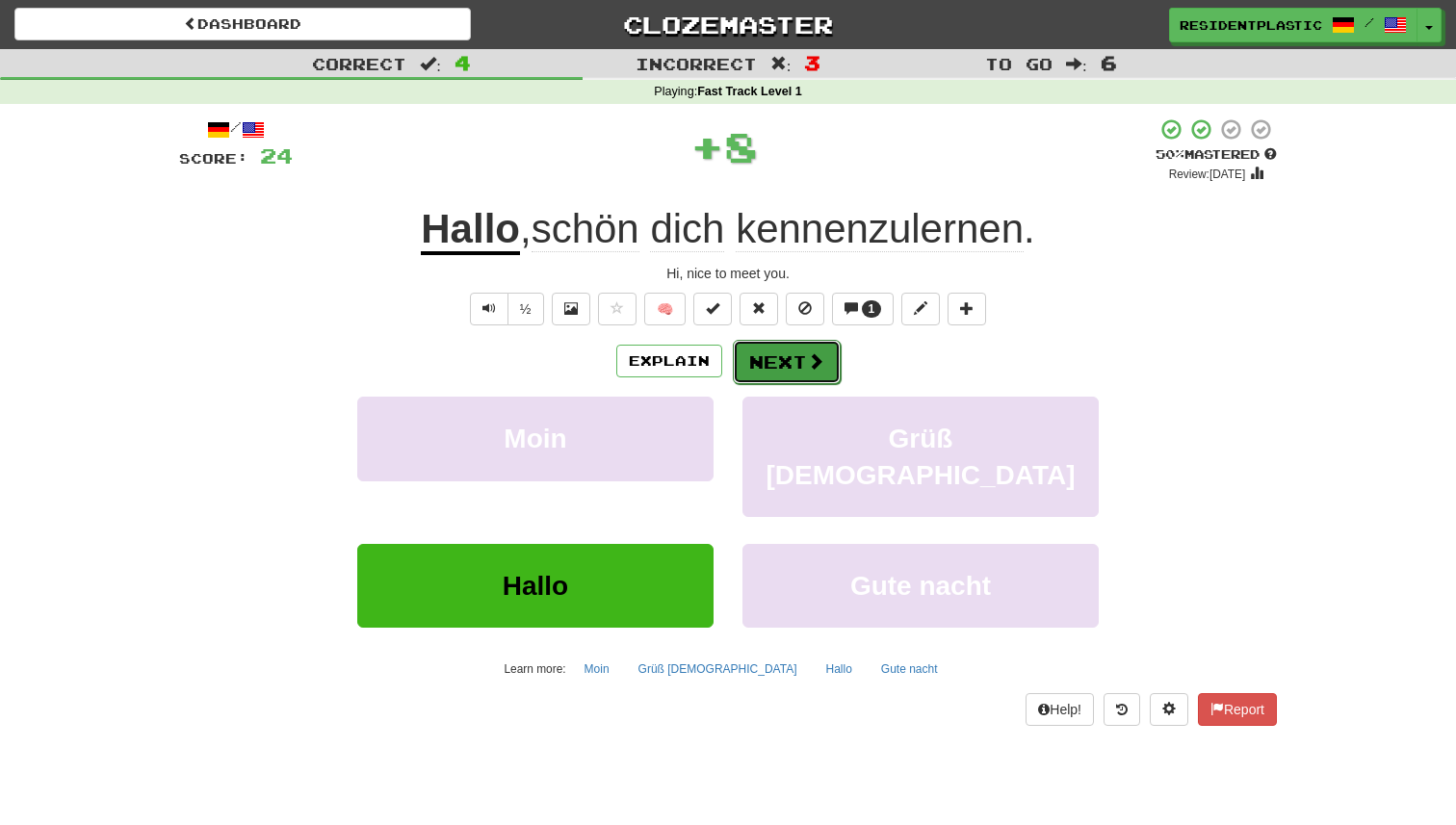
click at [772, 361] on button "Next" at bounding box center [786, 361] width 108 height 45
